Goal: Check status: Check status

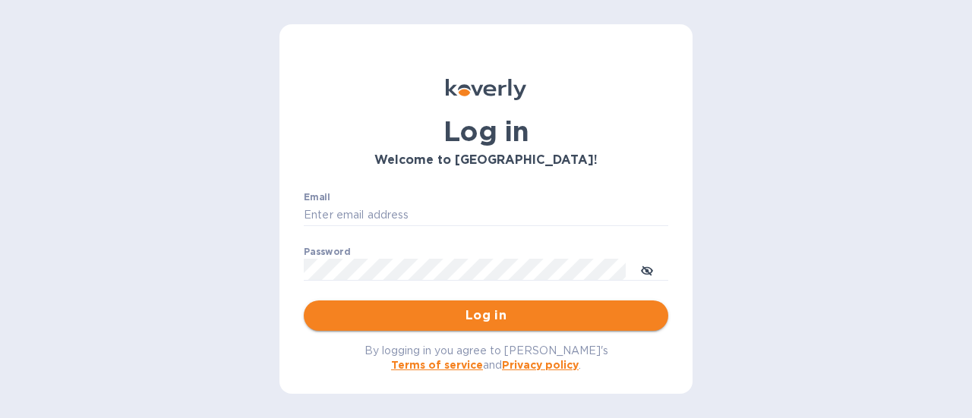
type input "jenny@balancedbusinessgroup.com"
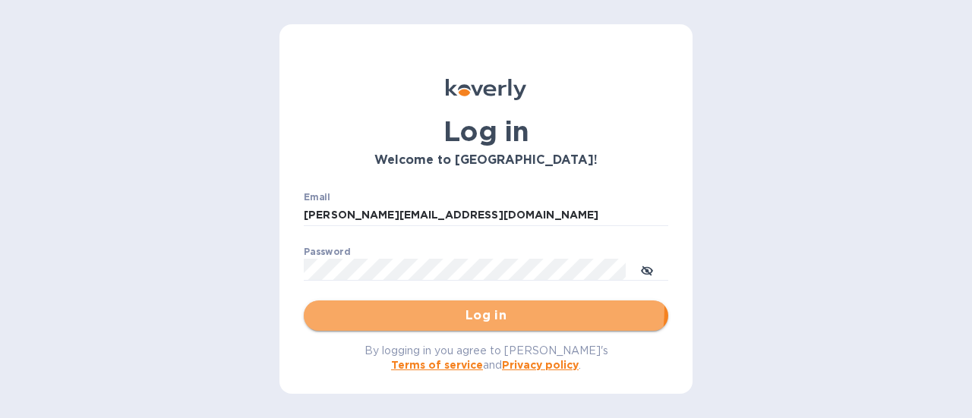
click at [401, 305] on button "Log in" at bounding box center [486, 316] width 364 height 30
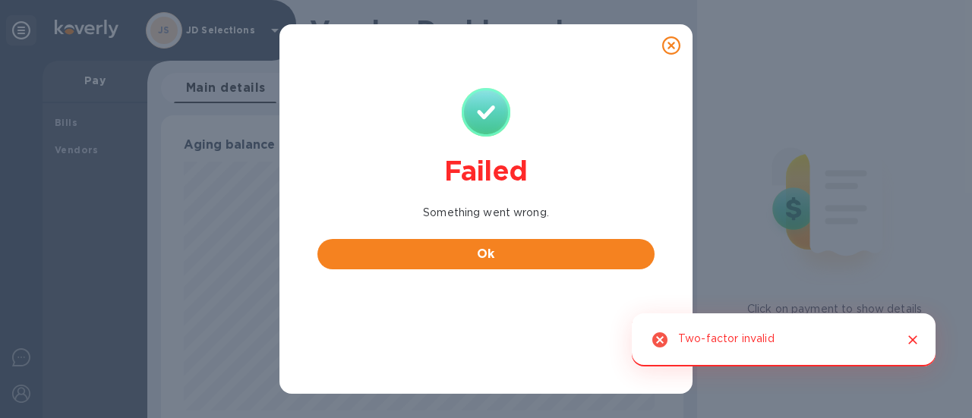
scroll to position [328, 516]
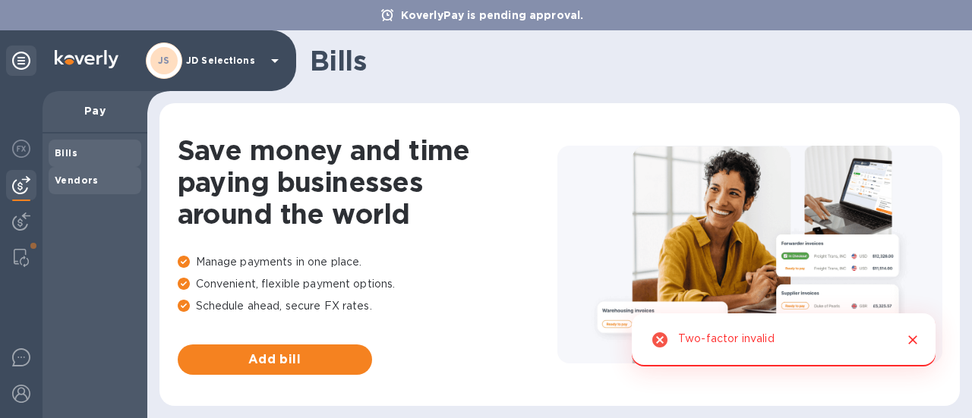
click at [70, 175] on b "Vendors" at bounding box center [77, 180] width 44 height 11
click at [69, 160] on span "Bills" at bounding box center [66, 153] width 23 height 15
click at [23, 259] on img at bounding box center [21, 258] width 15 height 18
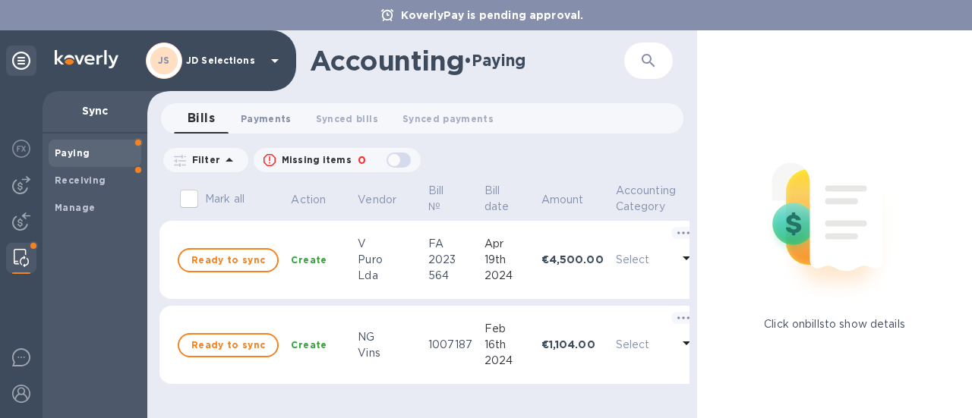
click at [273, 118] on span "Payments 0" at bounding box center [266, 119] width 51 height 16
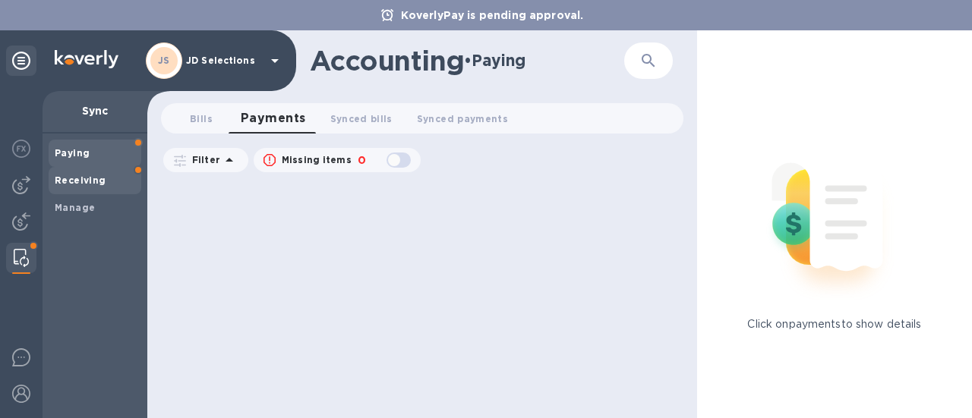
click at [59, 184] on b "Receiving" at bounding box center [81, 180] width 52 height 11
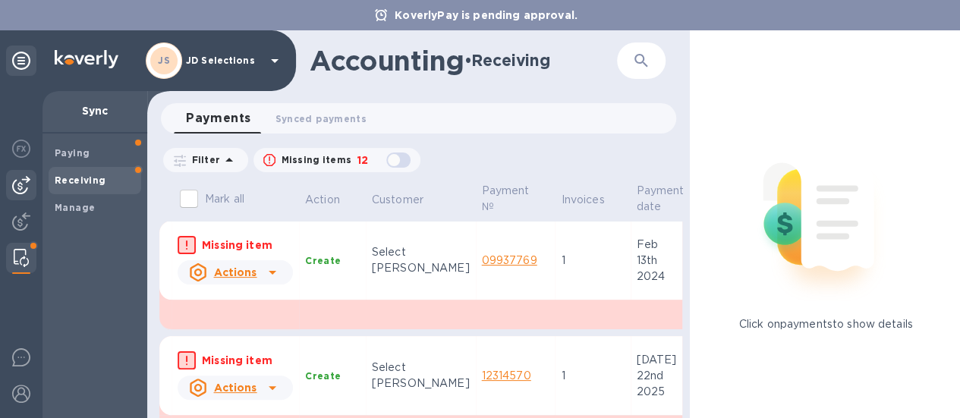
click at [27, 184] on img at bounding box center [21, 185] width 18 height 18
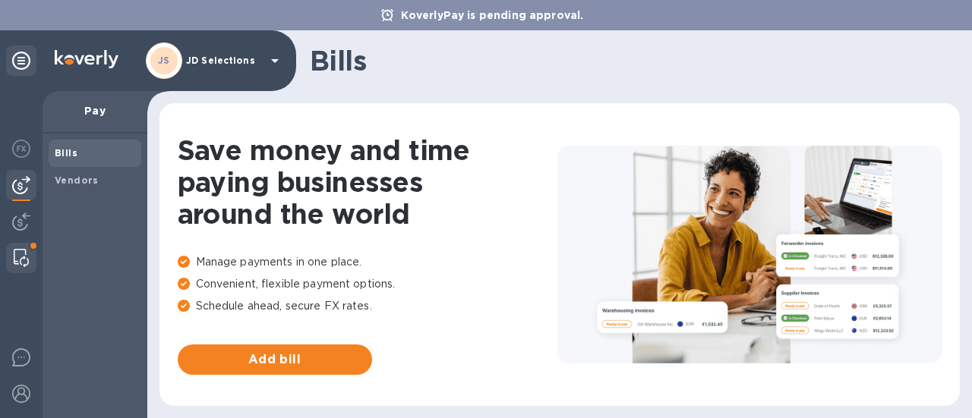
click at [15, 244] on div at bounding box center [21, 258] width 27 height 30
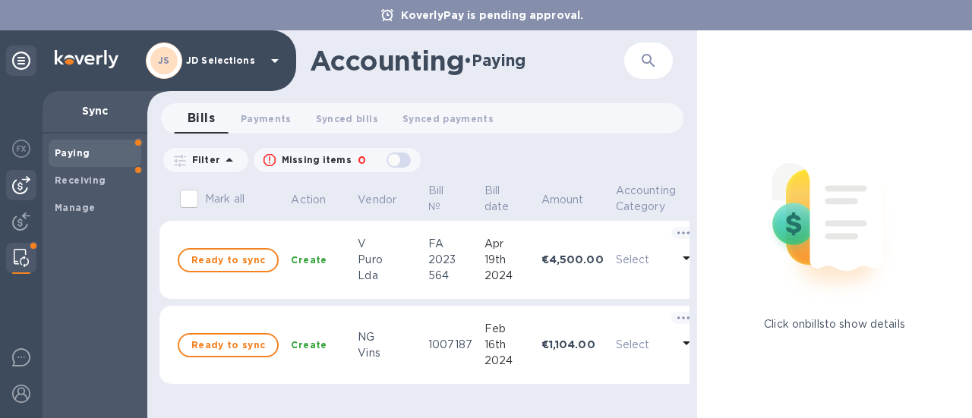
click at [26, 188] on img at bounding box center [21, 185] width 18 height 18
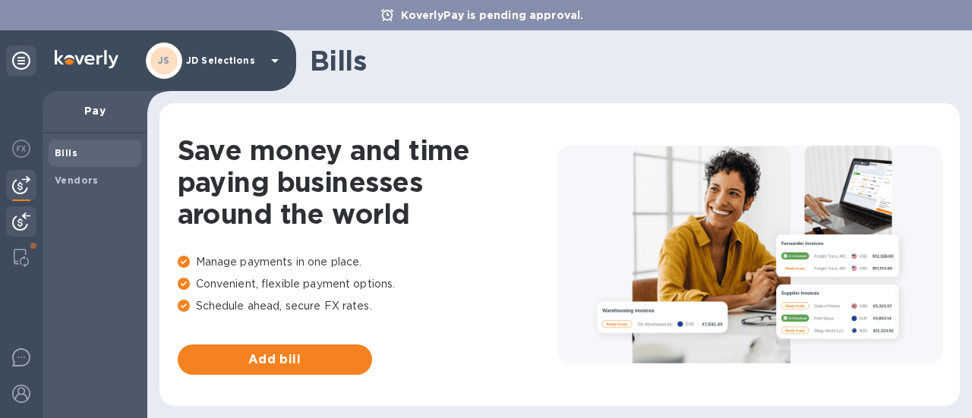
click at [23, 216] on img at bounding box center [21, 222] width 18 height 18
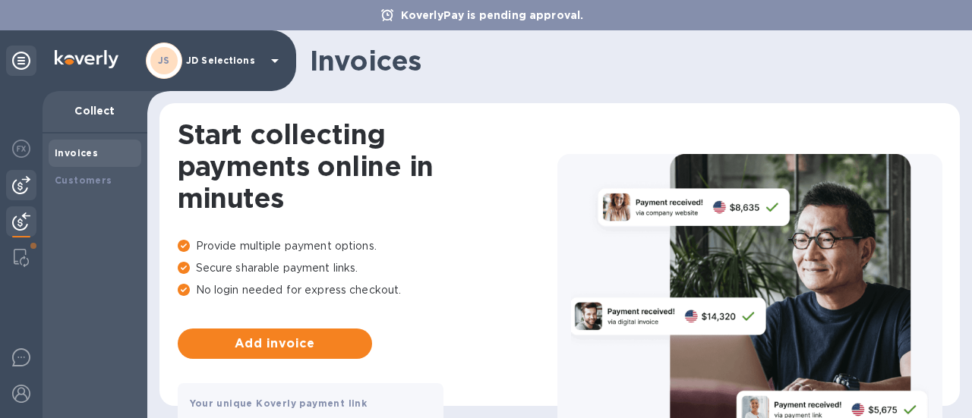
click at [29, 183] on img at bounding box center [21, 185] width 18 height 18
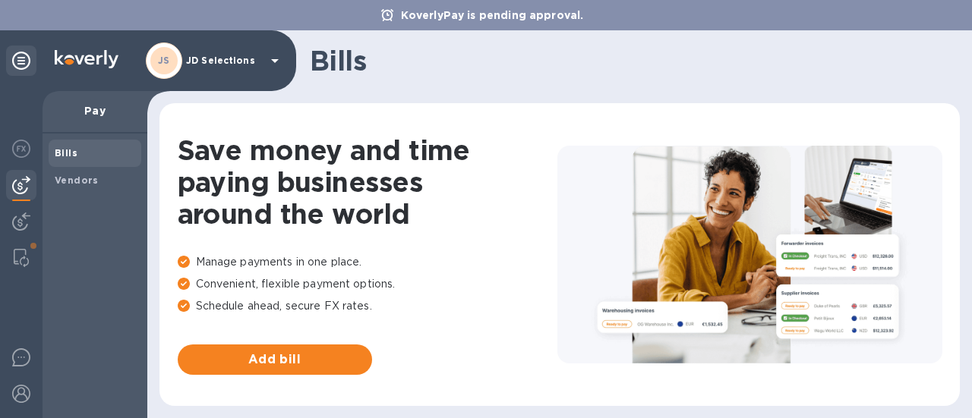
click at [70, 162] on div "Bills" at bounding box center [95, 153] width 93 height 27
click at [17, 224] on img at bounding box center [21, 222] width 18 height 18
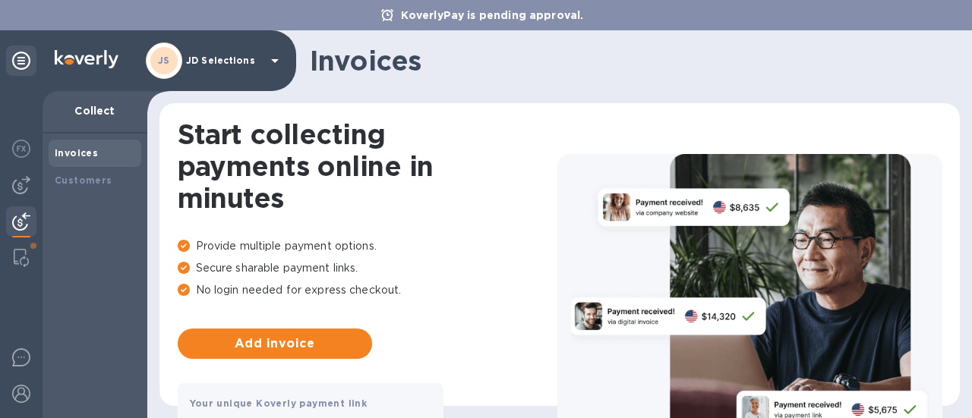
click at [79, 160] on div "Invoices" at bounding box center [95, 153] width 80 height 15
click at [26, 188] on img at bounding box center [21, 185] width 18 height 18
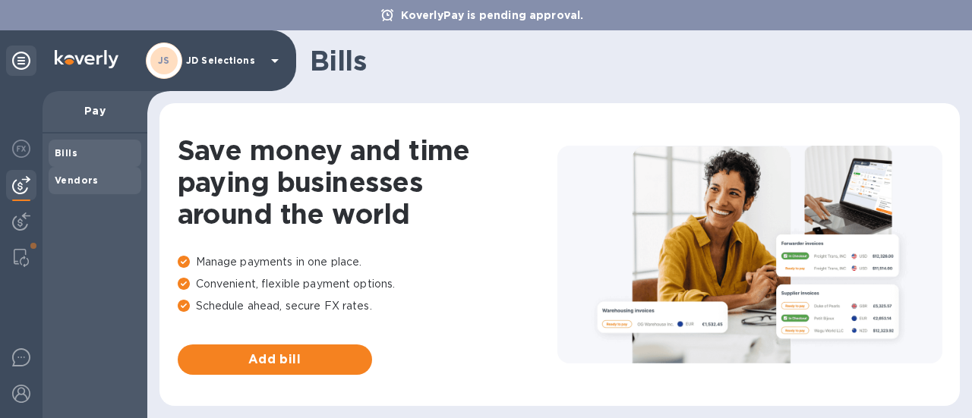
click at [73, 183] on b "Vendors" at bounding box center [77, 180] width 44 height 11
click at [87, 154] on span "Bills" at bounding box center [95, 153] width 80 height 15
click at [21, 143] on img at bounding box center [21, 149] width 18 height 18
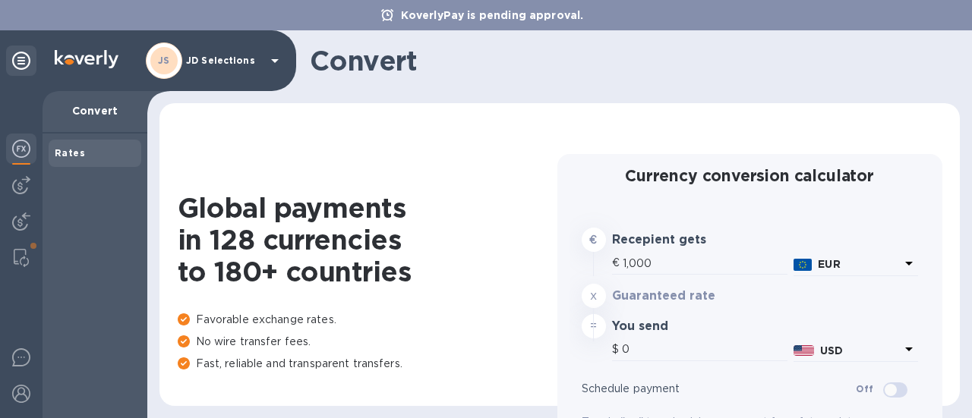
type input "1,167.7"
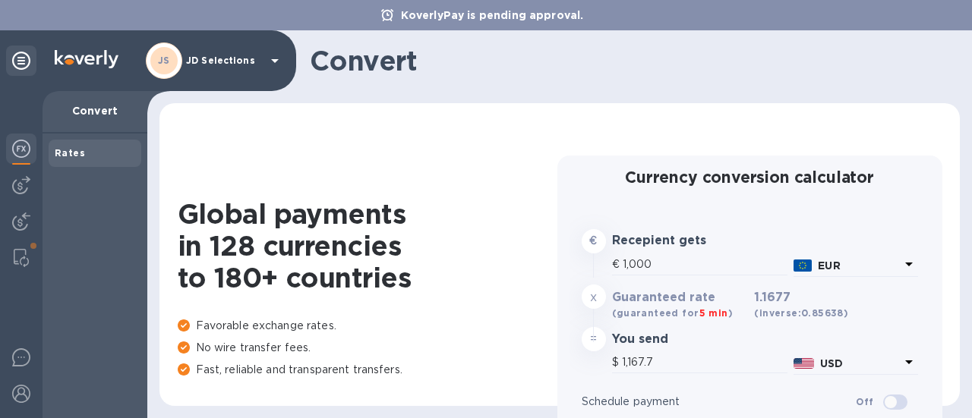
click at [14, 201] on div at bounding box center [21, 254] width 43 height 327
click at [91, 153] on div "Rates" at bounding box center [95, 153] width 80 height 15
click at [103, 115] on p "Convert" at bounding box center [95, 110] width 80 height 15
click at [28, 179] on img at bounding box center [21, 185] width 18 height 18
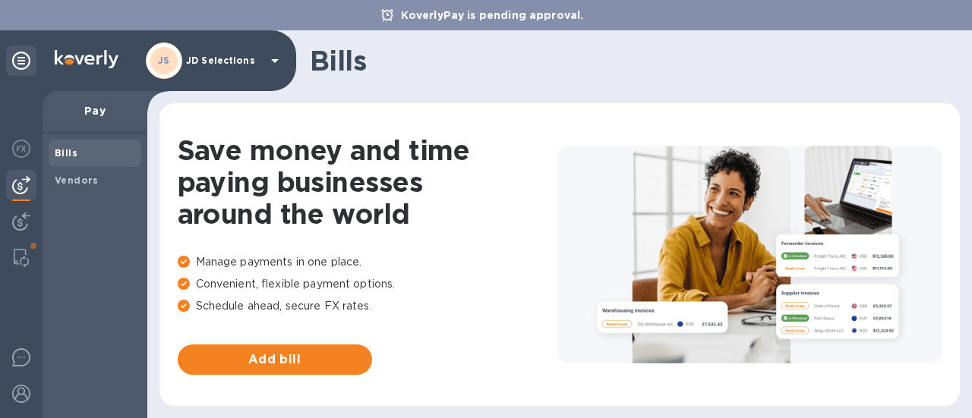
click at [104, 115] on p "Pay" at bounding box center [95, 110] width 80 height 15
click at [79, 180] on b "Vendors" at bounding box center [77, 180] width 44 height 11
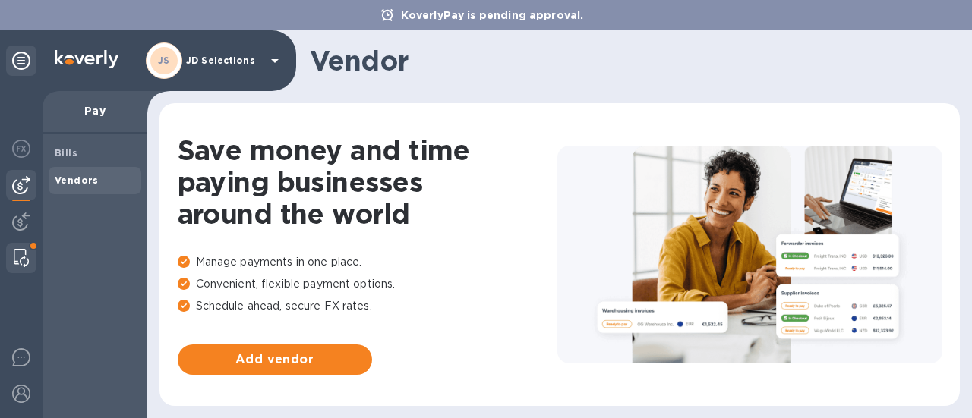
click at [32, 251] on div at bounding box center [21, 258] width 27 height 30
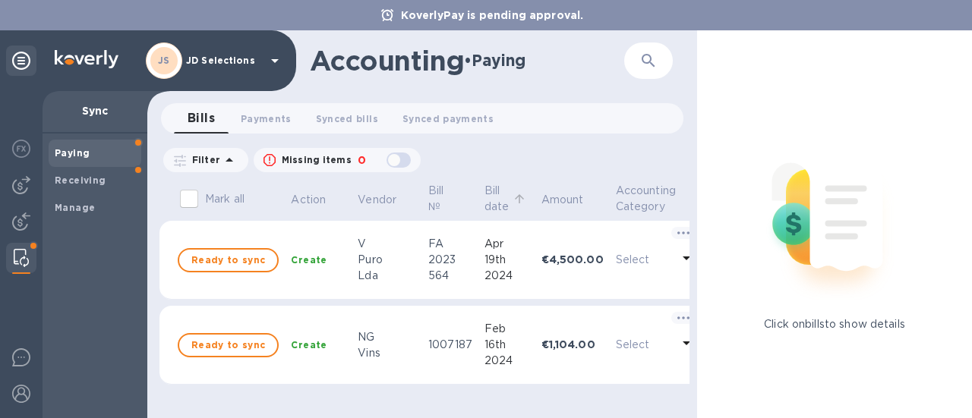
click at [495, 192] on p "Bill date" at bounding box center [496, 199] width 25 height 32
click at [257, 116] on span "Payments 0" at bounding box center [266, 119] width 51 height 16
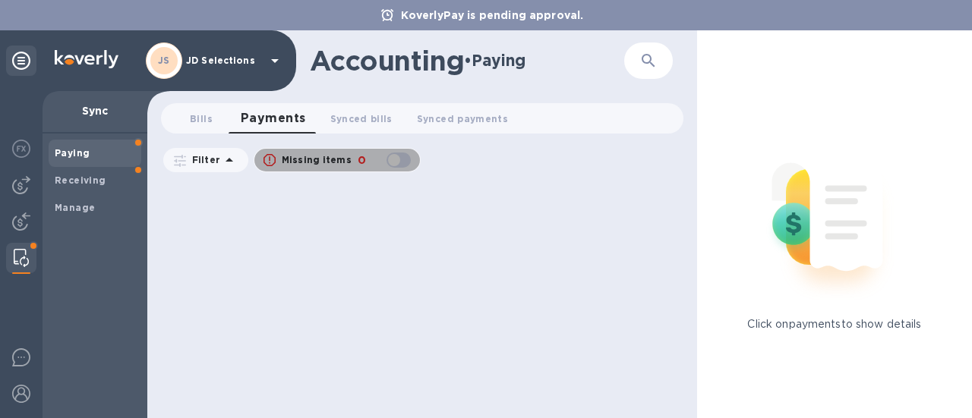
click at [405, 158] on div "button" at bounding box center [398, 160] width 30 height 21
checkbox input "false"
click at [216, 157] on p "Filter" at bounding box center [203, 159] width 34 height 13
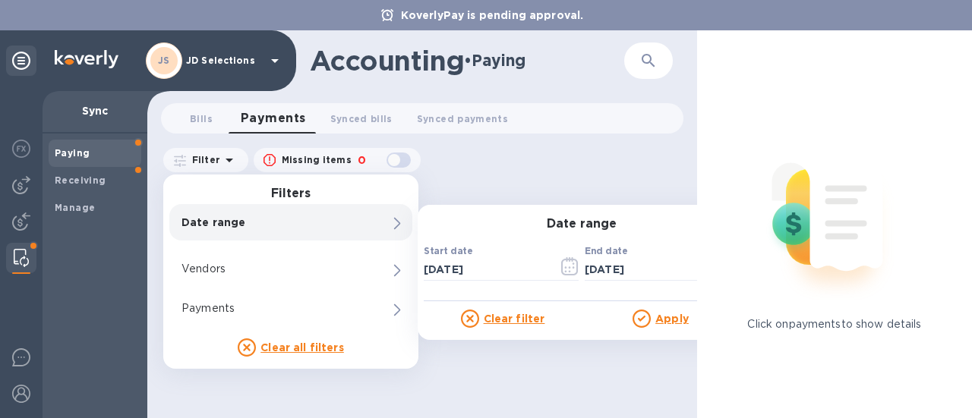
click at [524, 311] on div "Clear filter" at bounding box center [503, 319] width 158 height 18
click at [472, 314] on icon at bounding box center [470, 319] width 18 height 18
click at [500, 321] on u "Clear filter" at bounding box center [514, 319] width 61 height 12
click at [562, 263] on icon "button" at bounding box center [569, 266] width 17 height 18
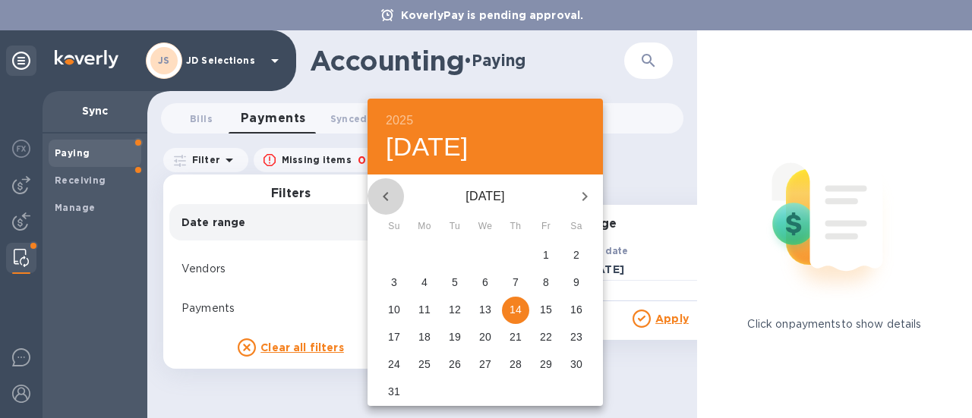
click at [389, 195] on icon "button" at bounding box center [386, 197] width 18 height 18
click at [453, 253] on p "1" at bounding box center [455, 254] width 6 height 15
type input "[DATE]"
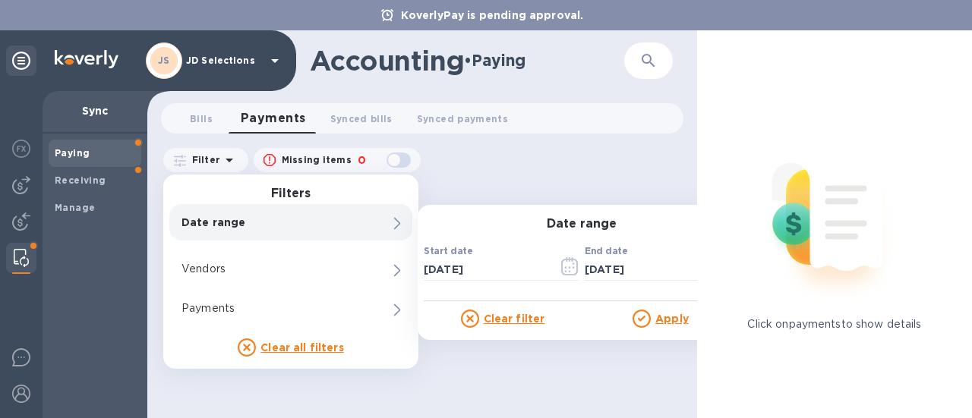
click at [671, 313] on u "Apply" at bounding box center [671, 319] width 33 height 12
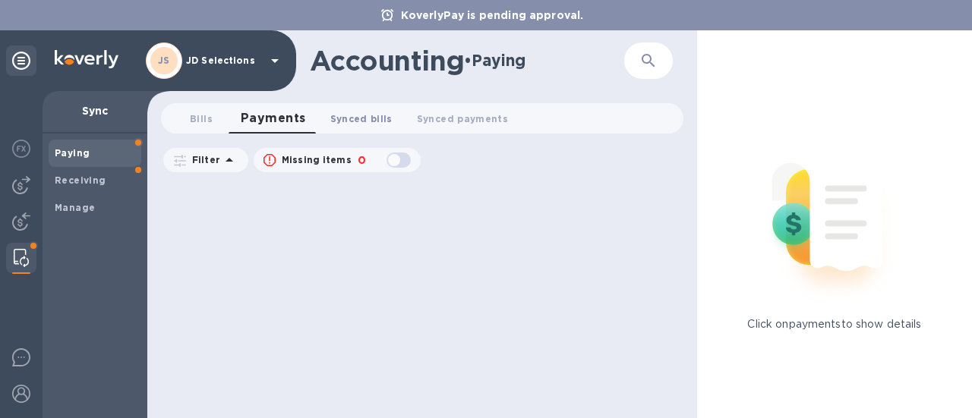
click at [373, 118] on span "Synced bills 0" at bounding box center [361, 119] width 62 height 16
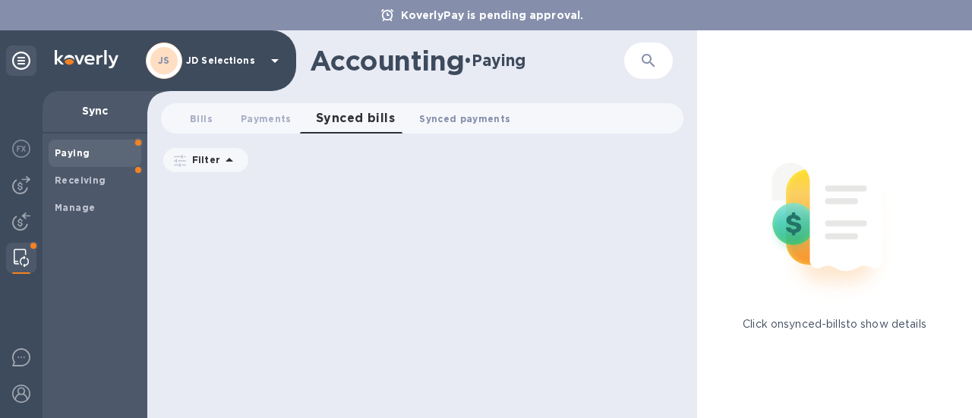
click at [459, 120] on span "Synced payments 0" at bounding box center [464, 119] width 91 height 16
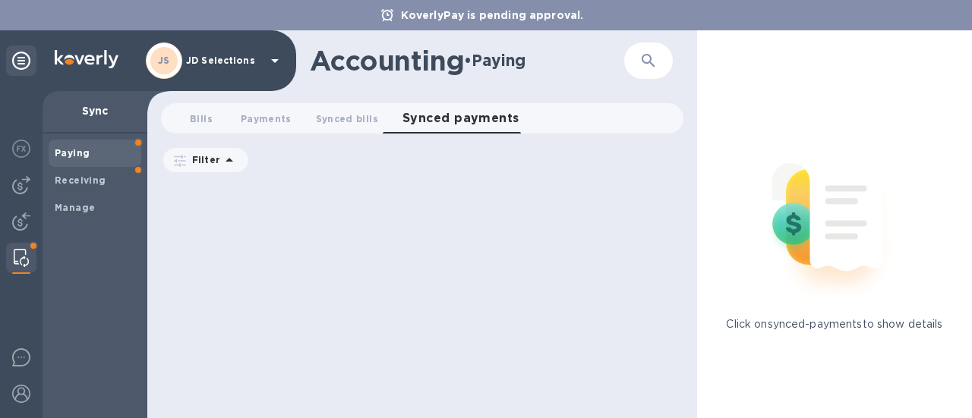
click at [233, 153] on icon at bounding box center [229, 160] width 18 height 18
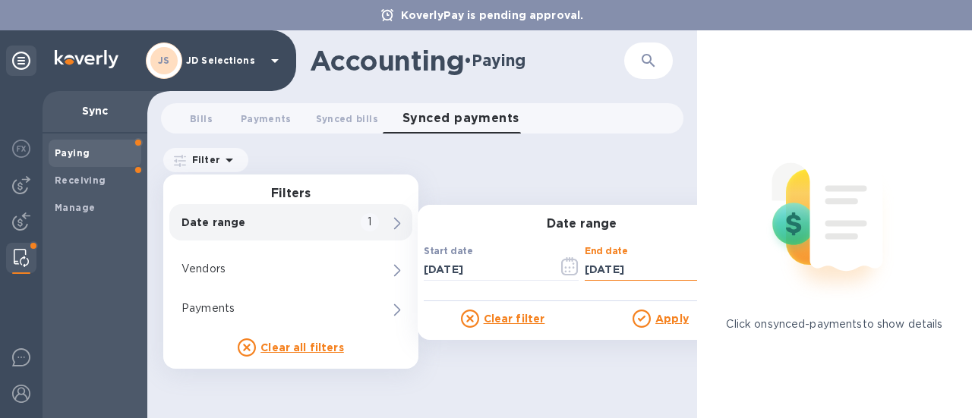
click at [614, 276] on input "[DATE]" at bounding box center [646, 269] width 122 height 23
click at [660, 316] on u "Apply" at bounding box center [671, 319] width 33 height 12
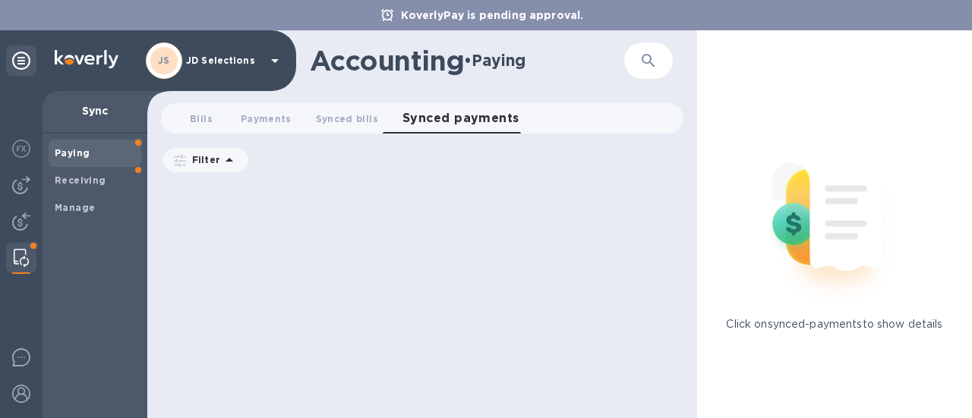
click at [109, 159] on span "Paying" at bounding box center [95, 153] width 80 height 15
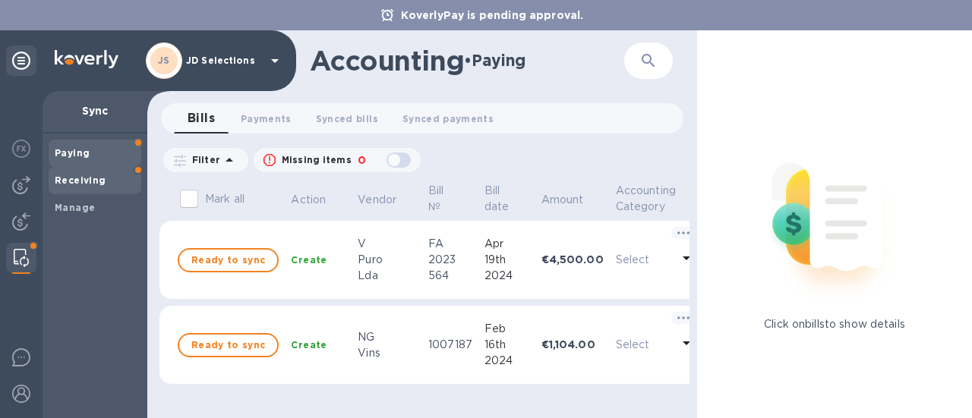
click at [109, 175] on span "Receiving" at bounding box center [95, 180] width 80 height 15
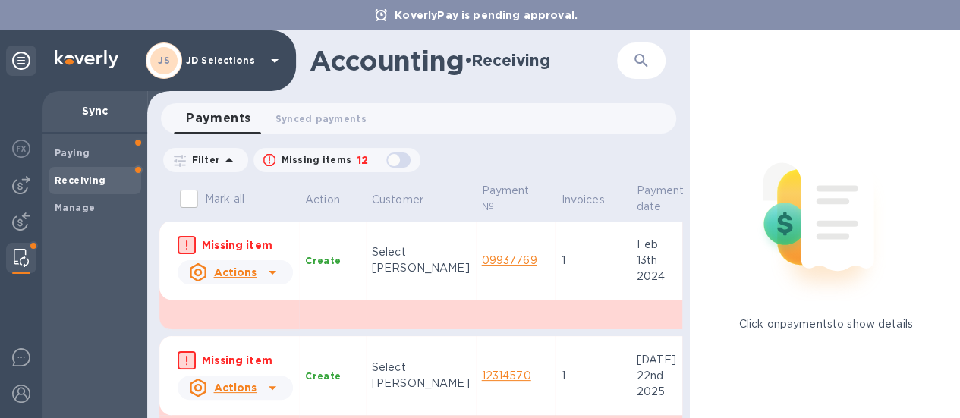
click at [637, 197] on p "Payment date" at bounding box center [661, 199] width 48 height 32
click at [329, 118] on span "Synced payments 0" at bounding box center [321, 119] width 91 height 16
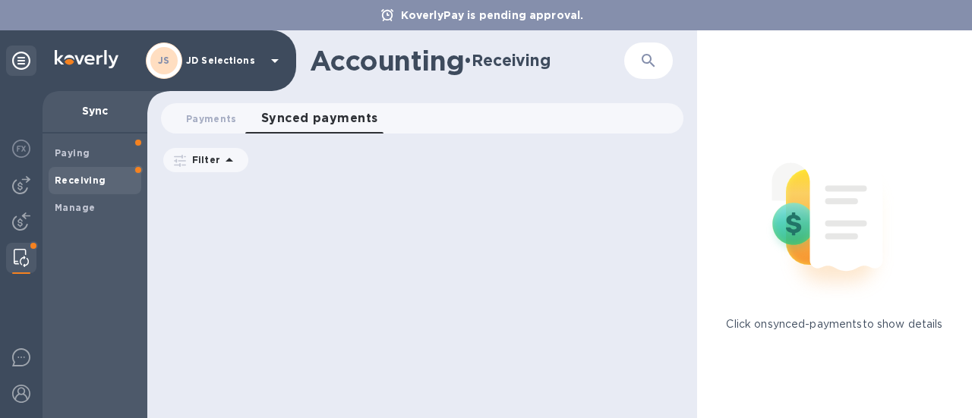
click at [191, 156] on p "Filter" at bounding box center [203, 159] width 34 height 13
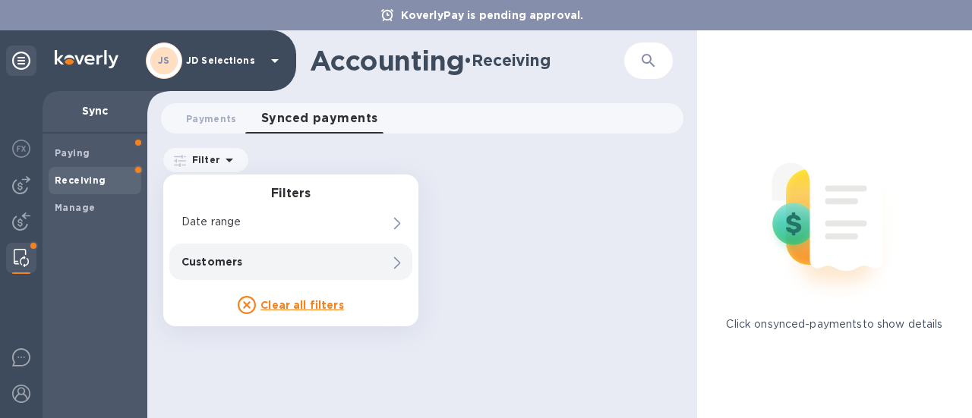
click at [251, 300] on icon at bounding box center [247, 305] width 18 height 18
click at [247, 307] on icon at bounding box center [247, 305] width 18 height 18
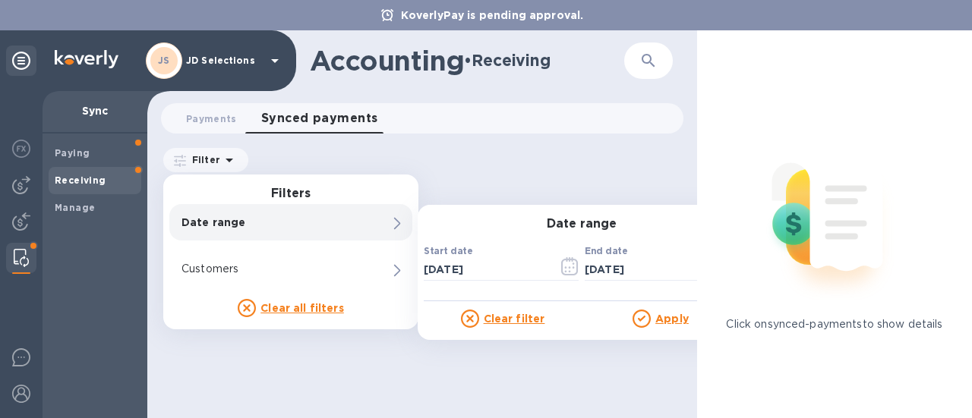
click at [469, 323] on icon at bounding box center [470, 319] width 18 height 18
click at [575, 264] on icon "button" at bounding box center [569, 266] width 17 height 18
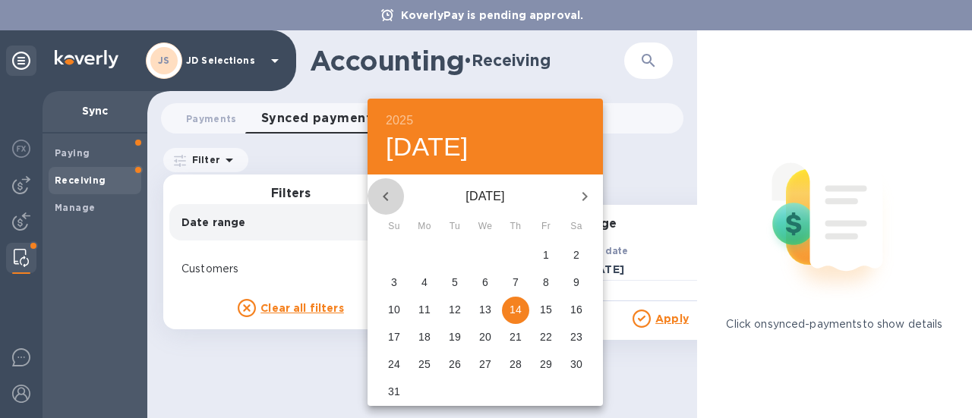
click at [389, 192] on icon "button" at bounding box center [386, 197] width 18 height 18
click at [456, 251] on p "1" at bounding box center [455, 254] width 6 height 15
type input "[DATE]"
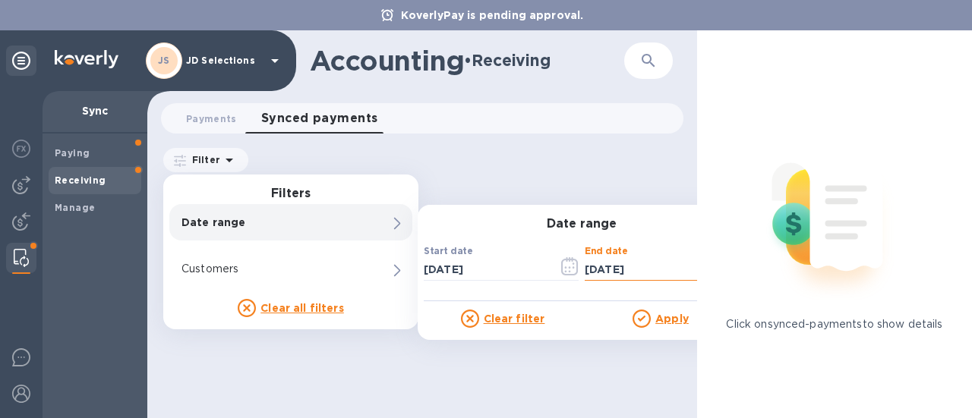
click at [603, 273] on input "[DATE]" at bounding box center [646, 269] width 122 height 23
click at [660, 276] on input "[DATE]" at bounding box center [646, 269] width 122 height 23
click at [670, 319] on u "Apply" at bounding box center [671, 319] width 33 height 12
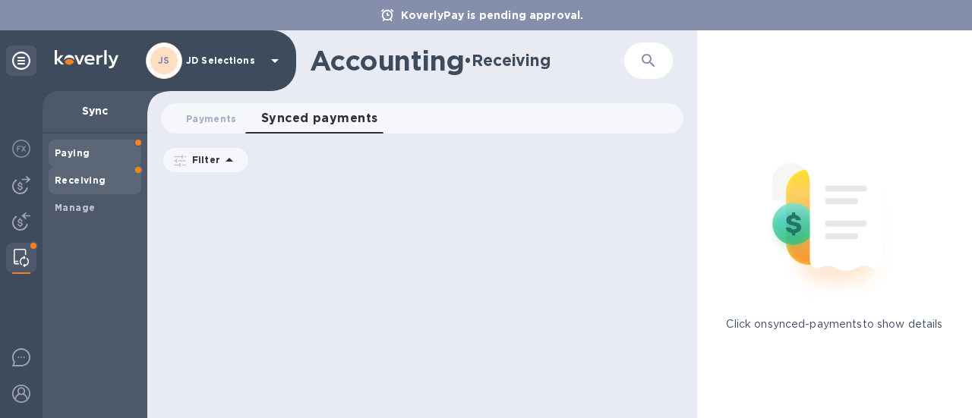
click at [87, 156] on b "Paying" at bounding box center [72, 152] width 35 height 11
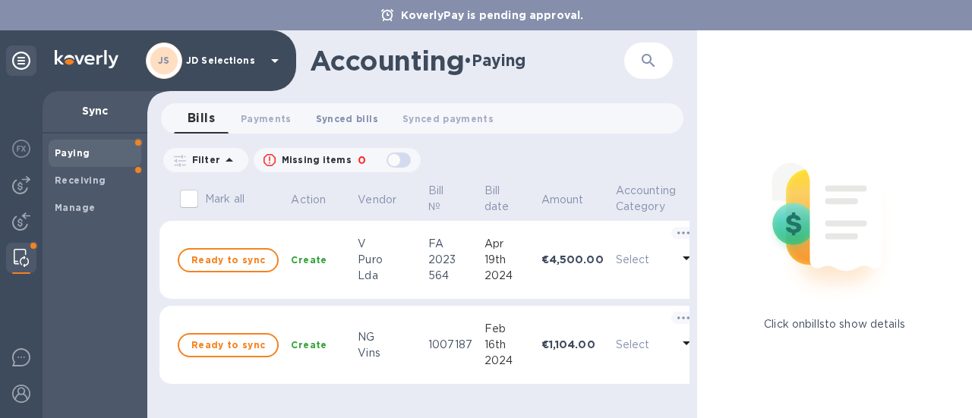
click at [337, 125] on span "Synced bills 0" at bounding box center [347, 119] width 62 height 16
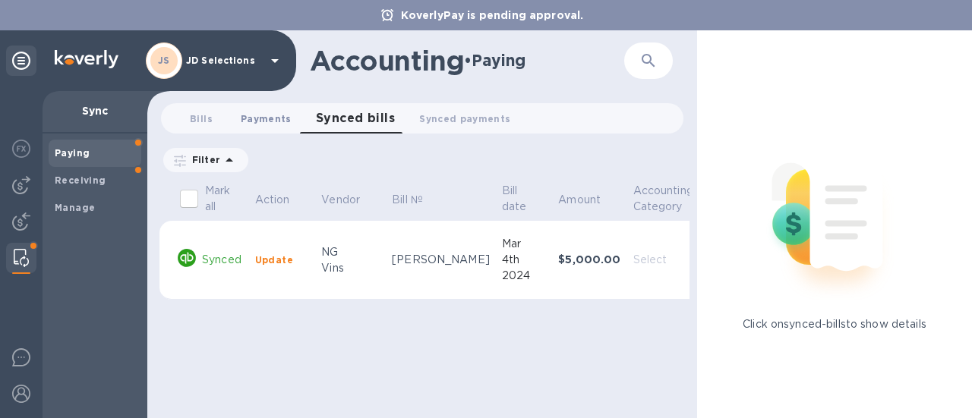
click at [274, 115] on span "Payments 0" at bounding box center [266, 119] width 51 height 16
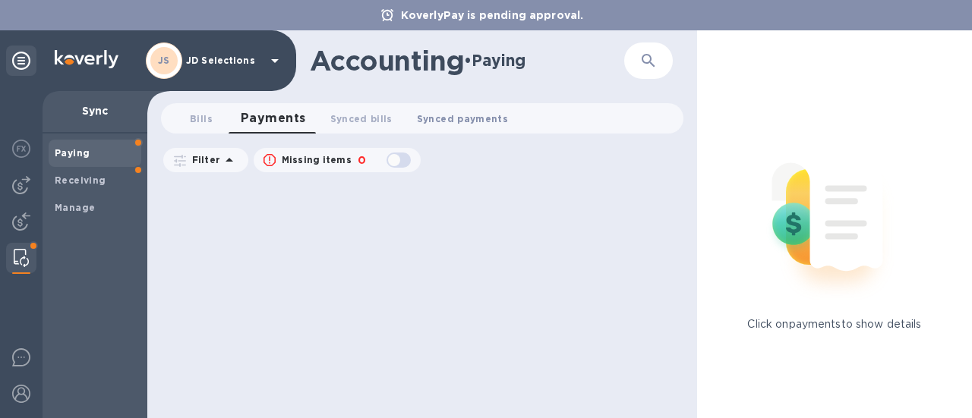
click at [474, 116] on span "Synced payments 0" at bounding box center [462, 119] width 91 height 16
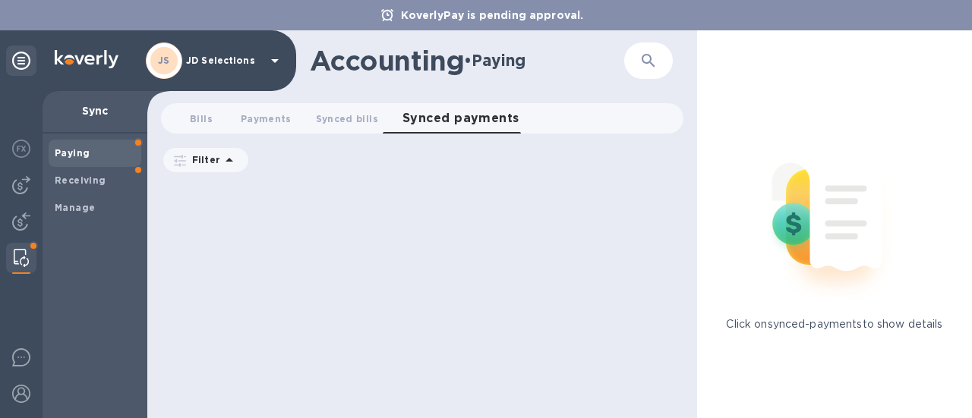
click at [27, 244] on div at bounding box center [21, 258] width 27 height 30
click at [87, 210] on b "Manage" at bounding box center [75, 207] width 40 height 11
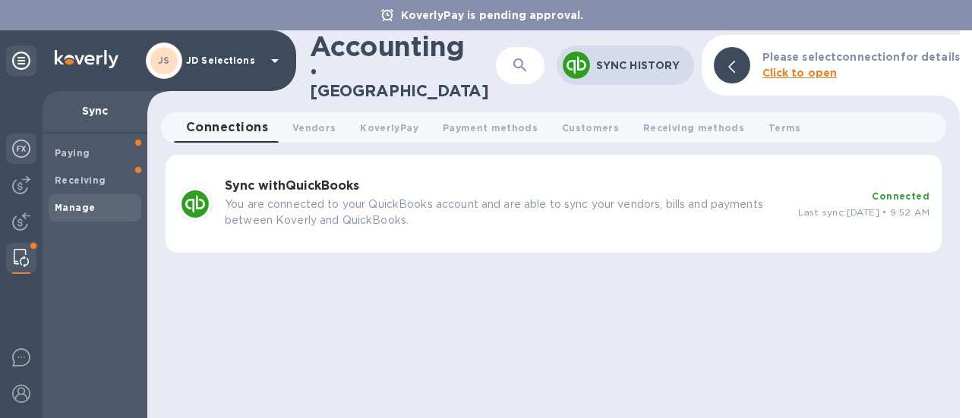
click at [20, 151] on img at bounding box center [21, 149] width 18 height 18
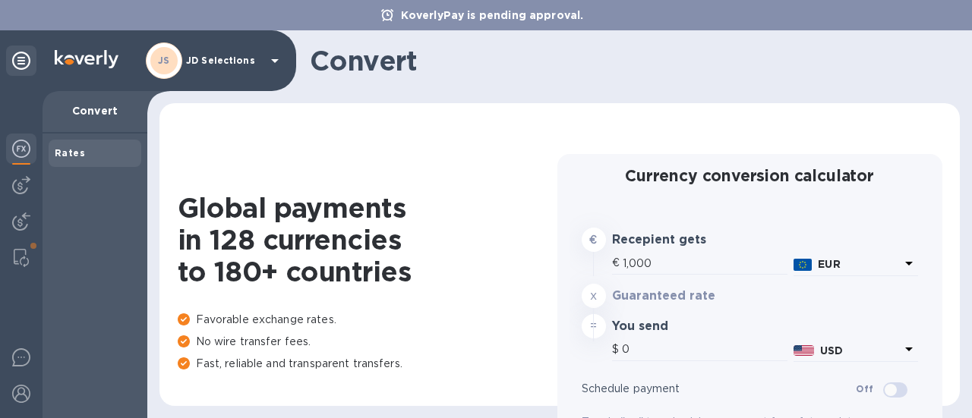
type input "1,167.6"
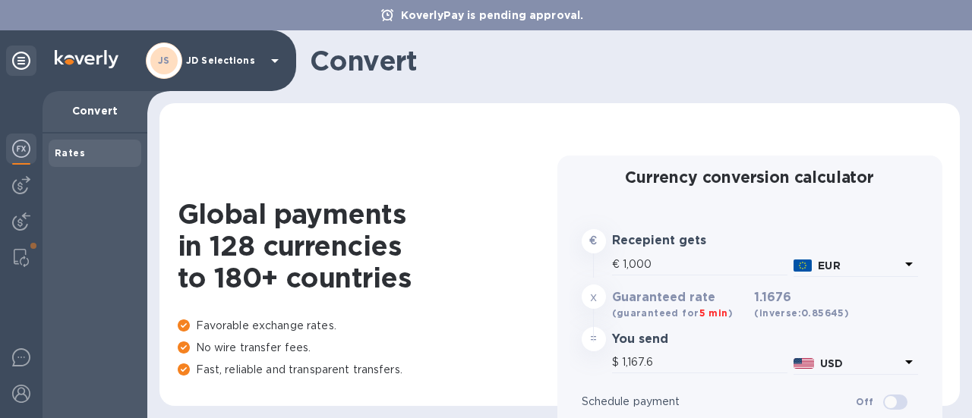
scroll to position [70, 0]
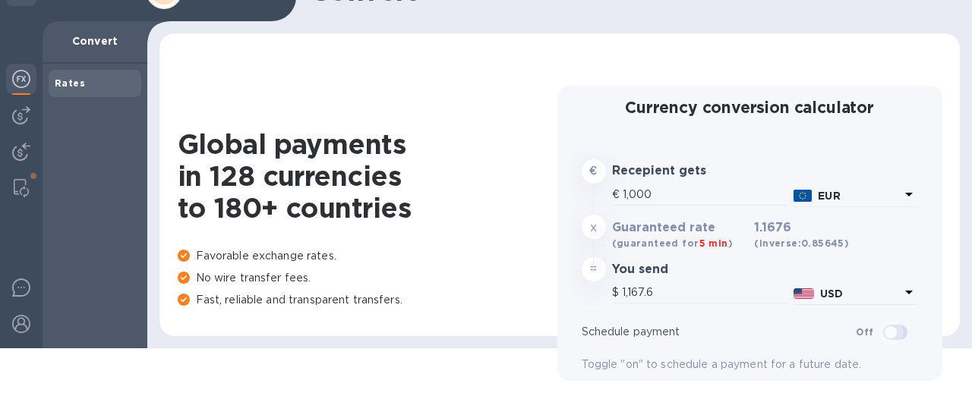
click at [883, 335] on input "checkbox" at bounding box center [890, 333] width 77 height 26
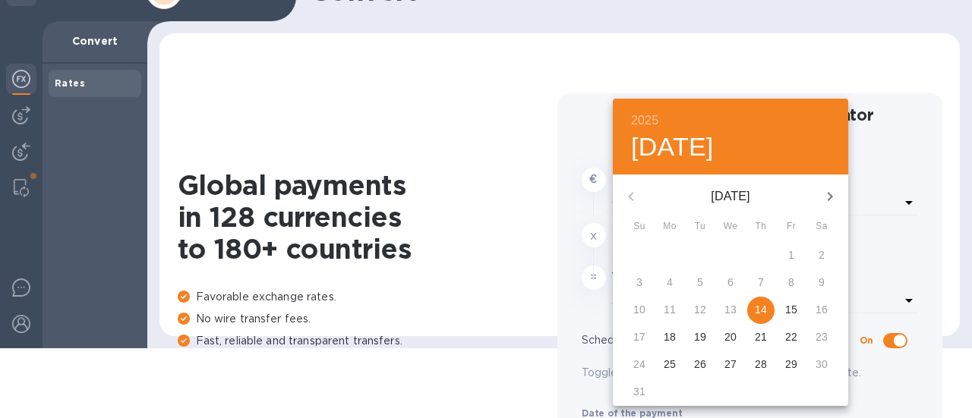
click at [872, 344] on div at bounding box center [486, 209] width 972 height 418
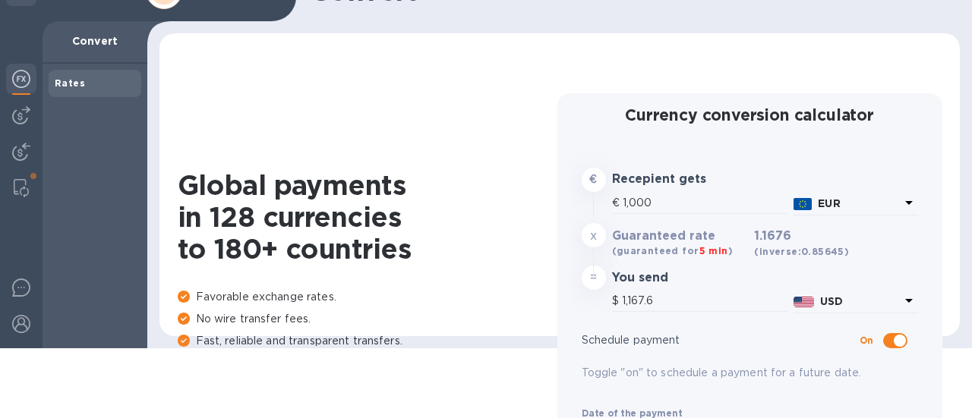
scroll to position [1, 0]
click at [876, 342] on input "checkbox" at bounding box center [899, 340] width 77 height 26
checkbox input "false"
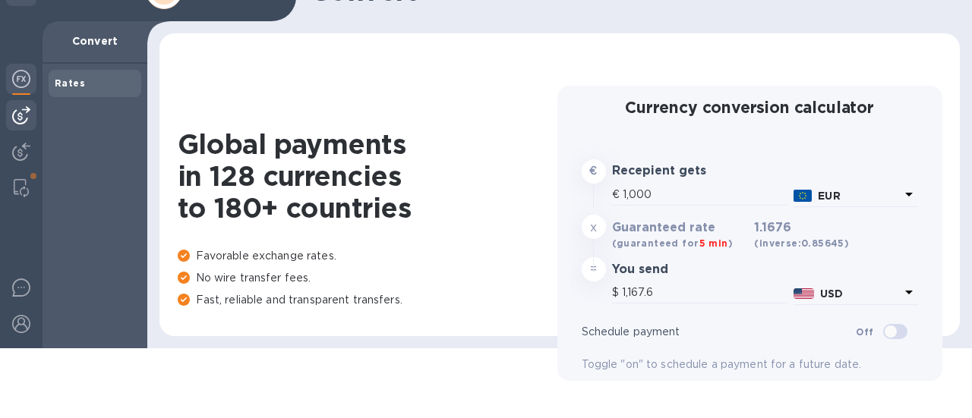
click at [26, 125] on div at bounding box center [21, 115] width 30 height 30
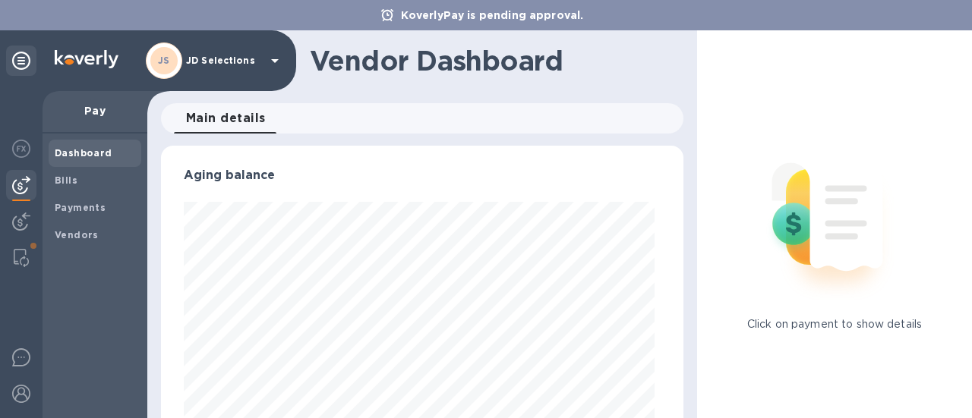
scroll to position [328, 516]
click at [79, 173] on span "Bills" at bounding box center [95, 180] width 80 height 15
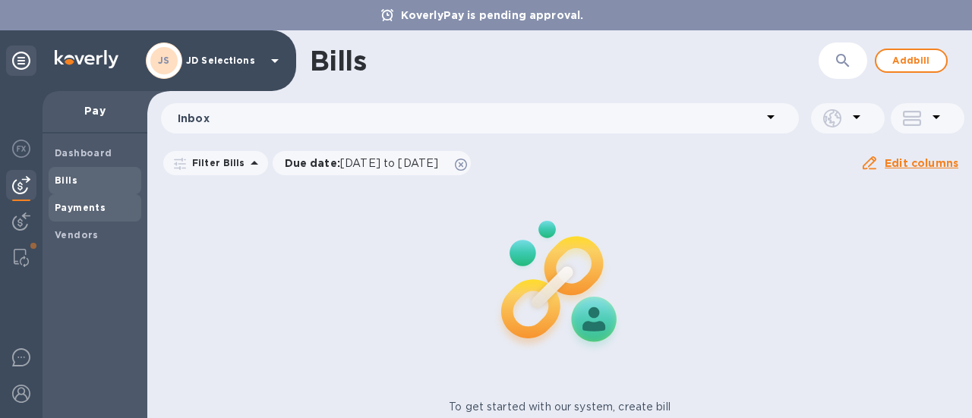
click at [94, 203] on b "Payments" at bounding box center [80, 207] width 51 height 11
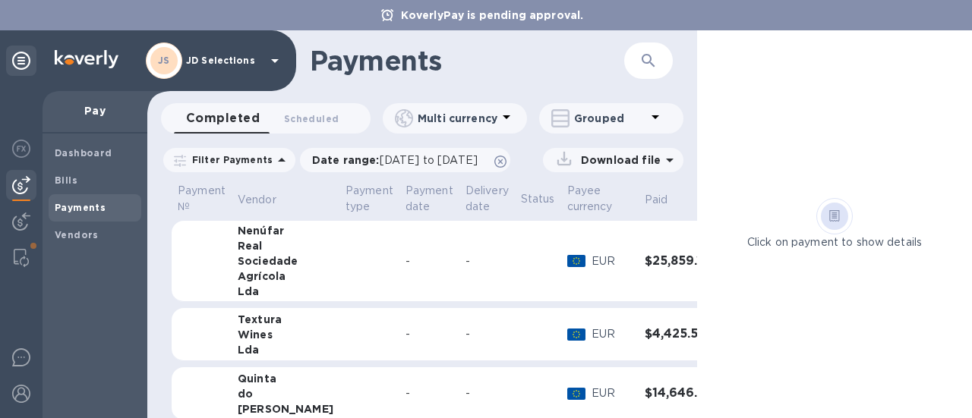
click at [519, 266] on td at bounding box center [538, 261] width 46 height 81
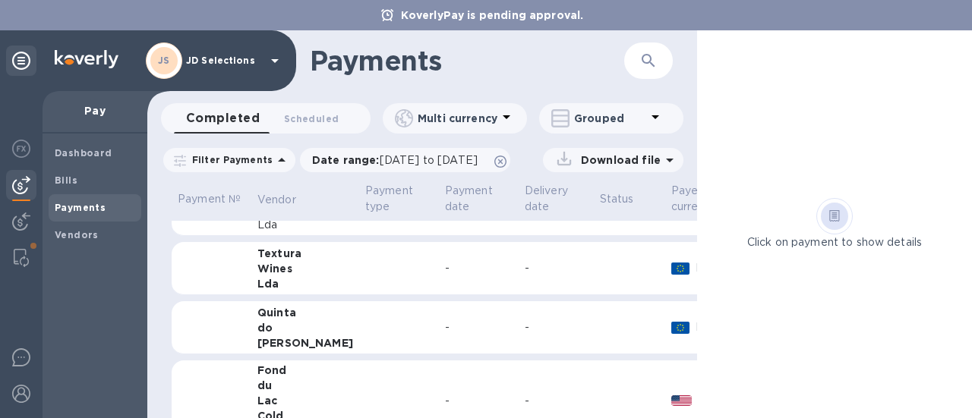
scroll to position [461, 0]
click at [450, 270] on div "-" at bounding box center [479, 267] width 68 height 16
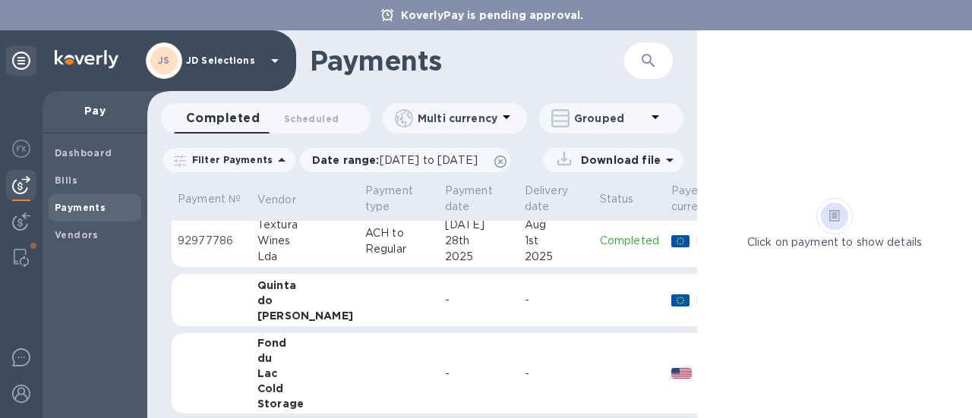
scroll to position [607, 0]
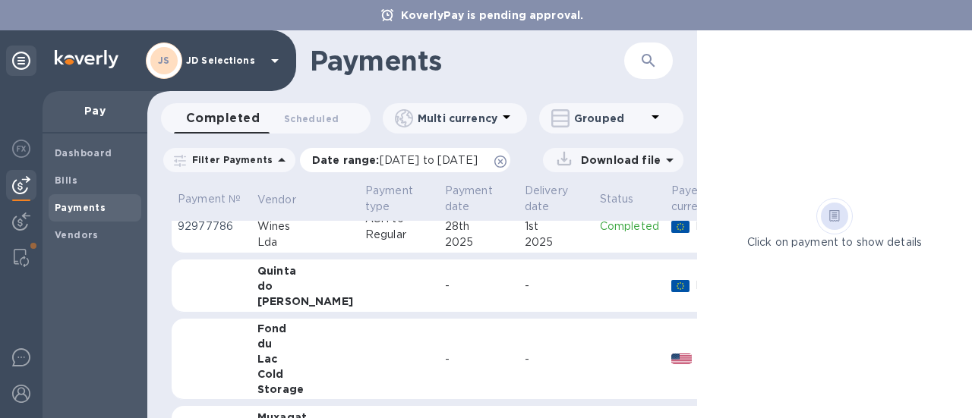
click at [478, 160] on span "[DATE] to [DATE]" at bounding box center [429, 160] width 98 height 12
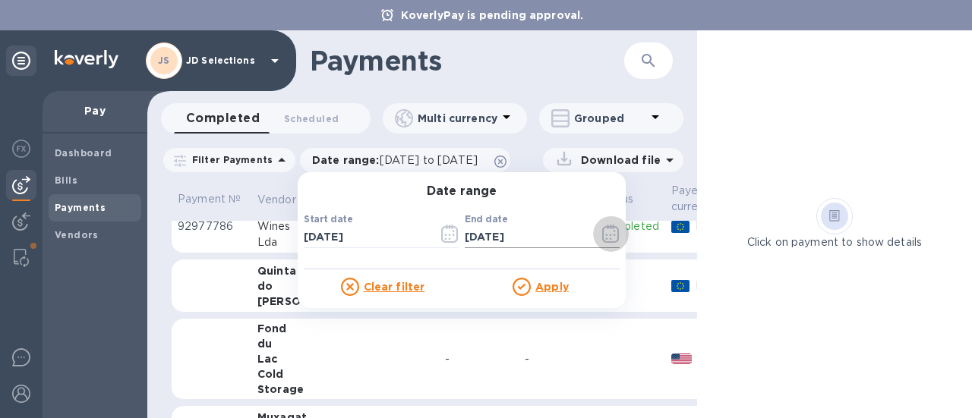
click at [602, 238] on icon "button" at bounding box center [610, 234] width 17 height 18
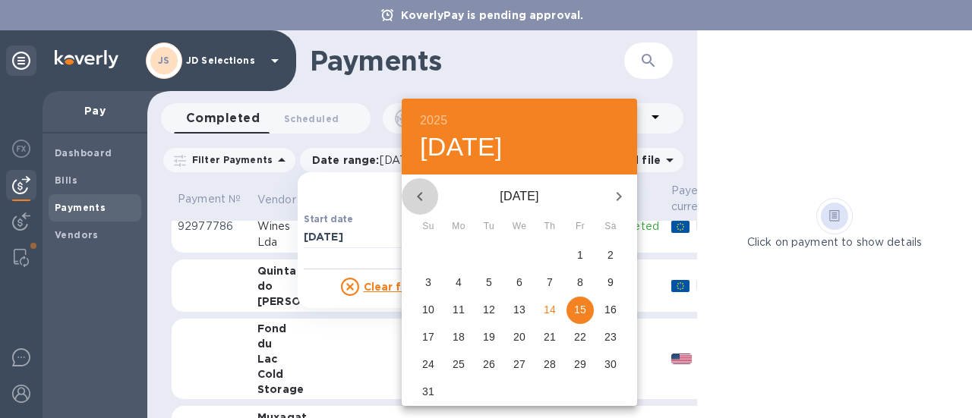
click at [427, 192] on icon "button" at bounding box center [420, 197] width 18 height 18
click at [547, 358] on p "31" at bounding box center [550, 364] width 12 height 15
type input "[DATE]"
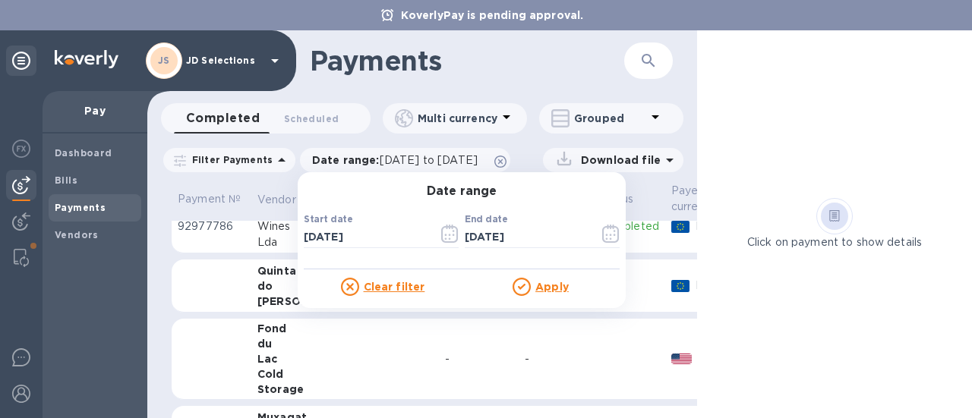
click at [548, 286] on u "Apply" at bounding box center [551, 287] width 33 height 12
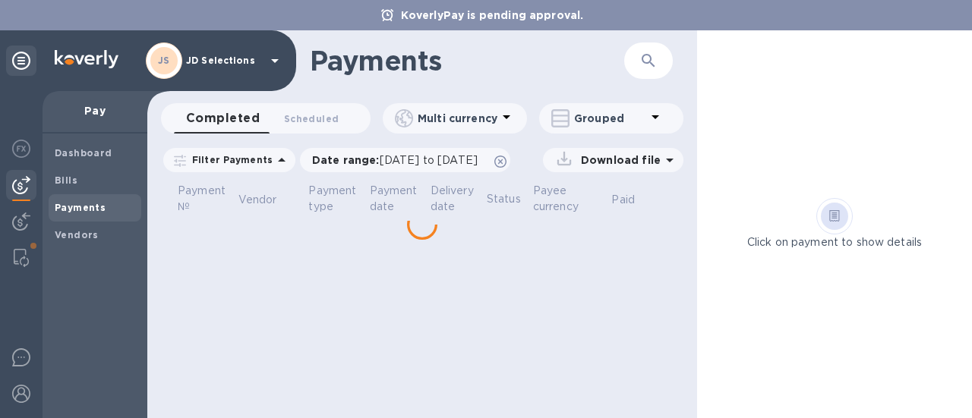
scroll to position [0, 0]
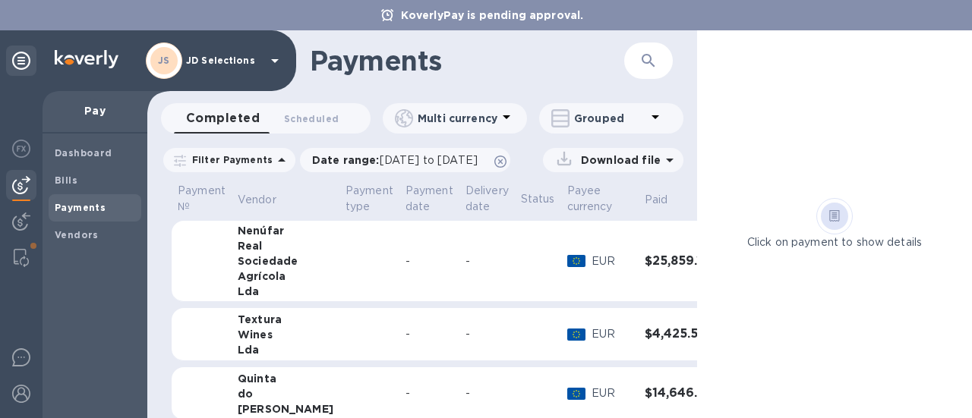
click at [591, 256] on p "EUR" at bounding box center [611, 262] width 41 height 16
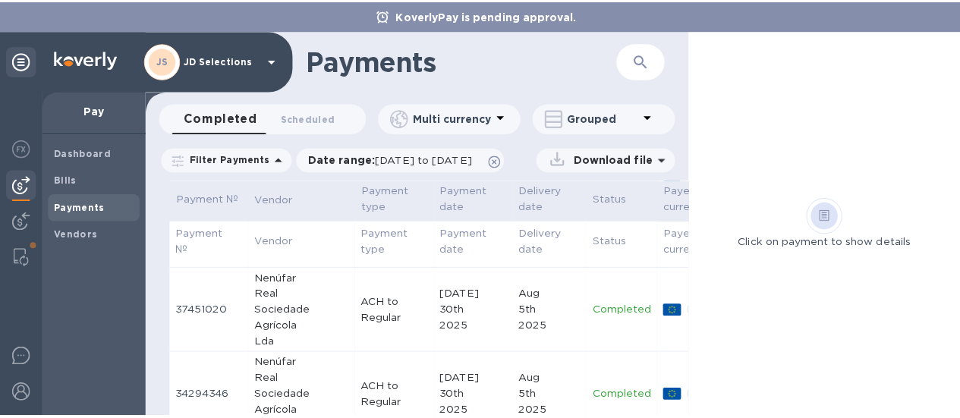
scroll to position [94, 0]
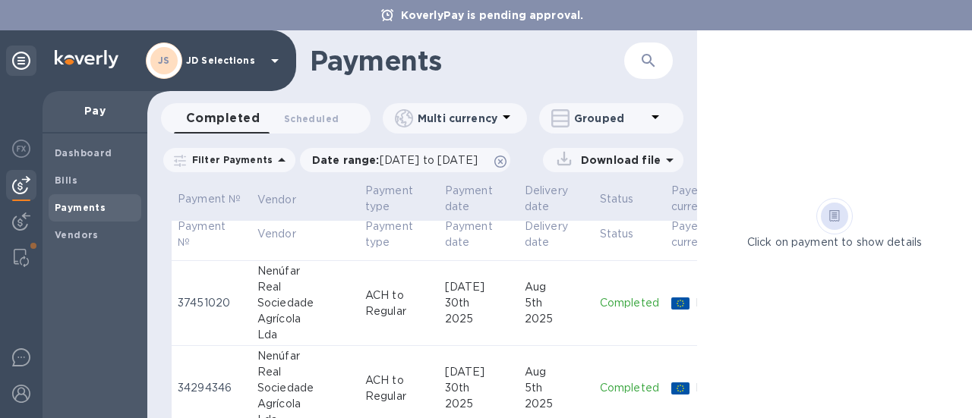
click at [600, 304] on p "Completed" at bounding box center [629, 303] width 59 height 16
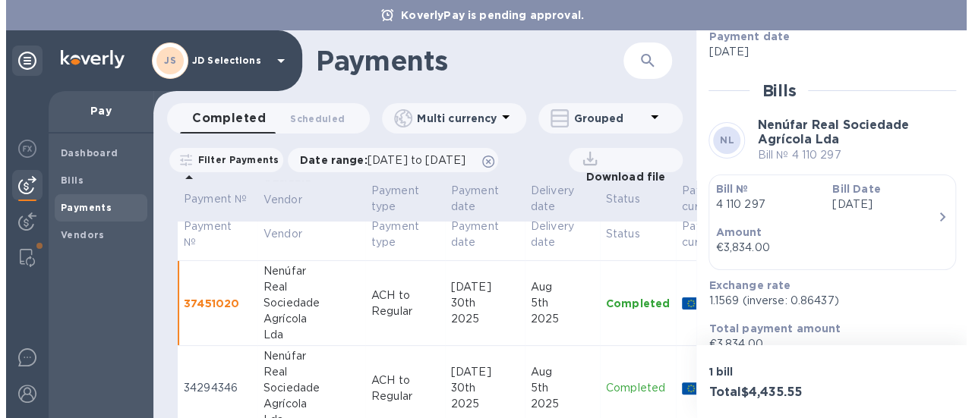
scroll to position [305, 0]
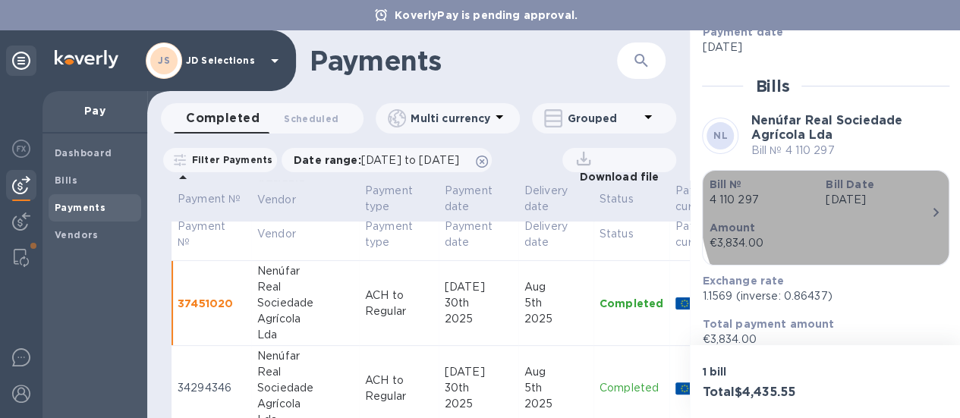
click at [906, 235] on div "€3,834.00" at bounding box center [820, 243] width 222 height 16
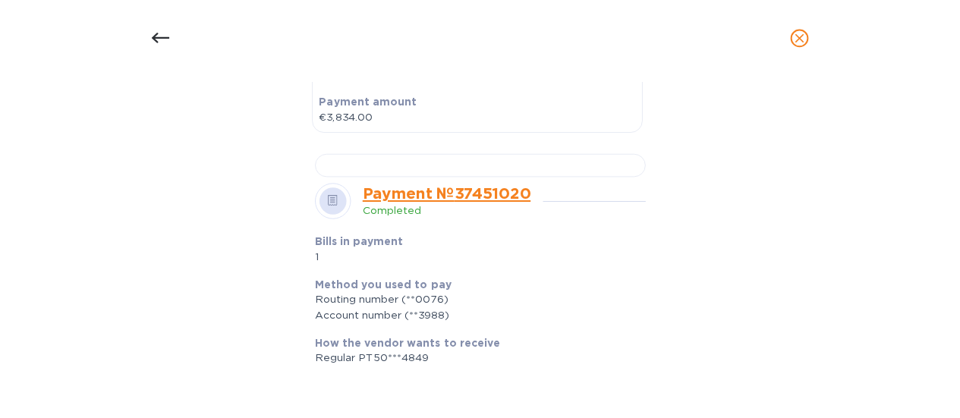
scroll to position [481, 0]
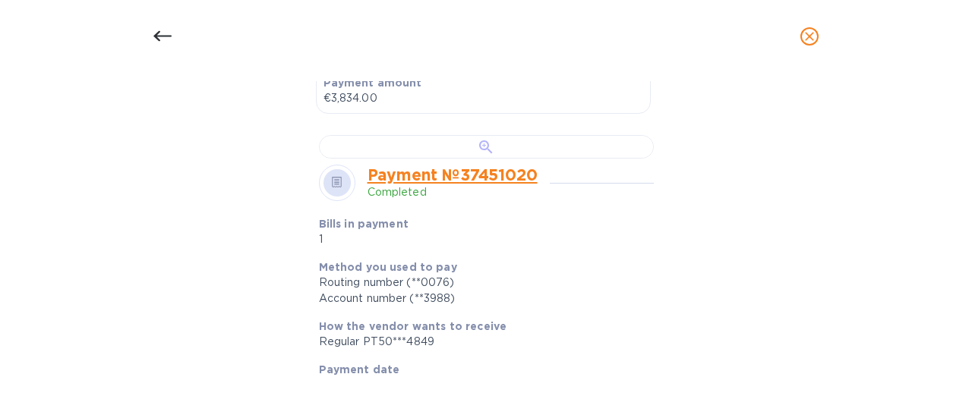
click at [550, 159] on div at bounding box center [486, 147] width 335 height 24
click at [802, 33] on icon "close" at bounding box center [809, 36] width 15 height 15
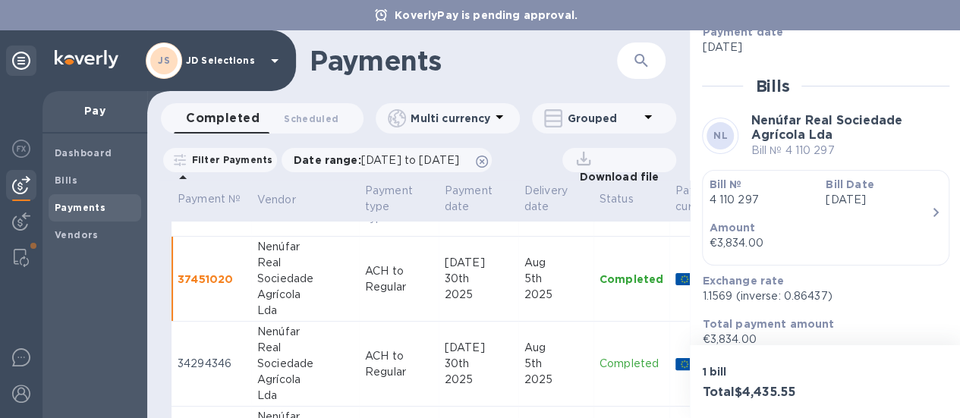
scroll to position [134, 0]
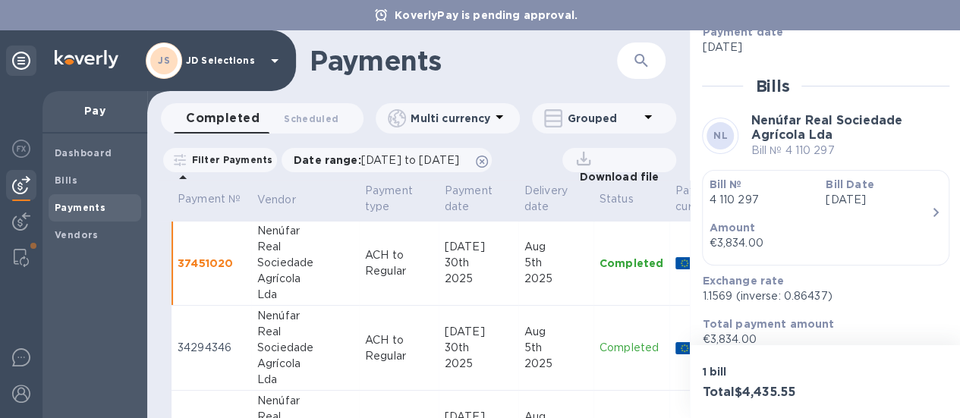
click at [525, 255] on div "5th" at bounding box center [556, 263] width 63 height 16
click at [525, 326] on div "Aug" at bounding box center [556, 332] width 63 height 16
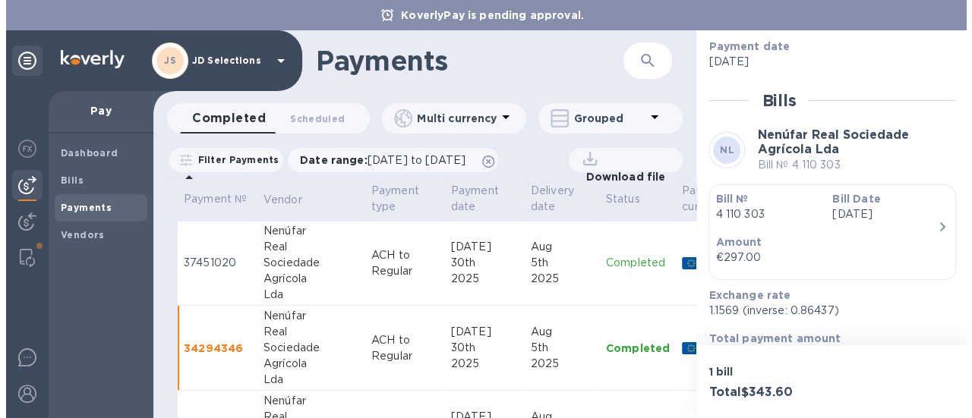
scroll to position [292, 0]
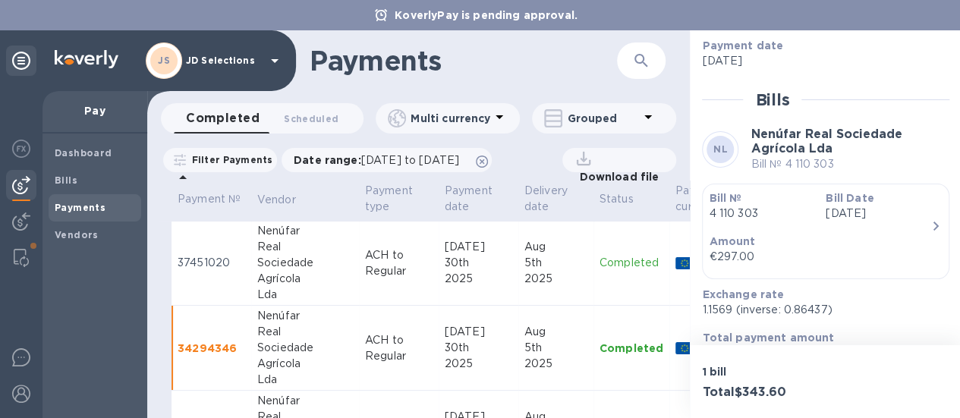
click at [865, 228] on div "Amount €297.00" at bounding box center [820, 249] width 234 height 43
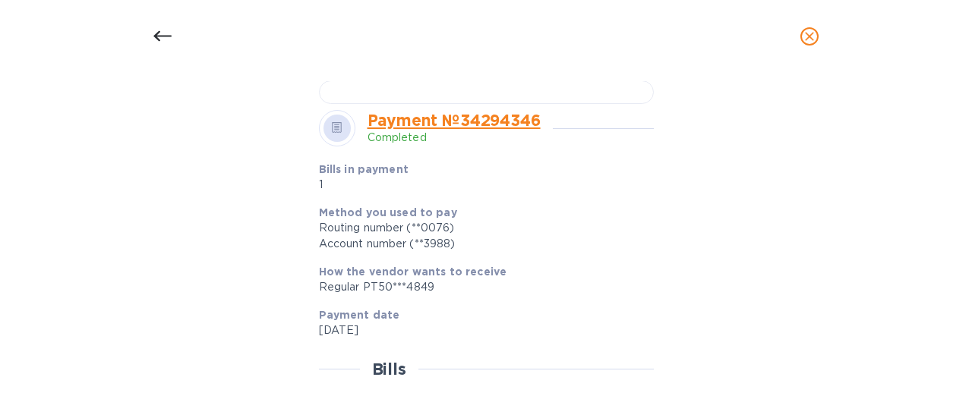
scroll to position [539, 0]
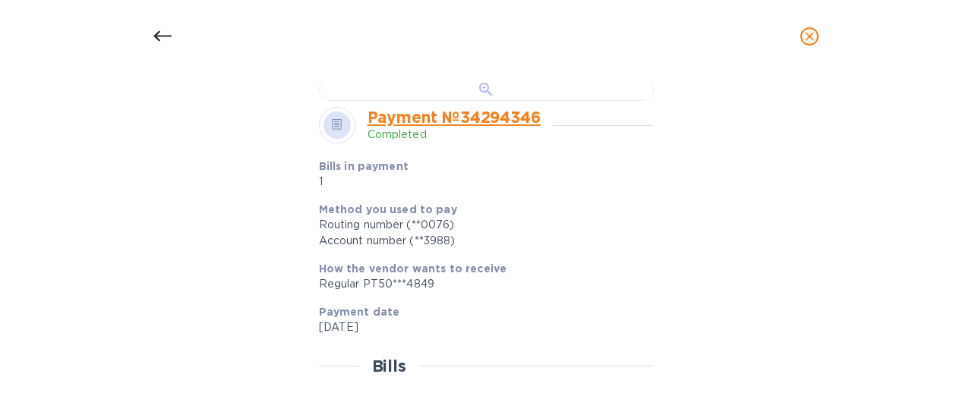
click at [532, 101] on div at bounding box center [486, 89] width 335 height 24
click at [806, 38] on icon "close" at bounding box center [809, 36] width 9 height 9
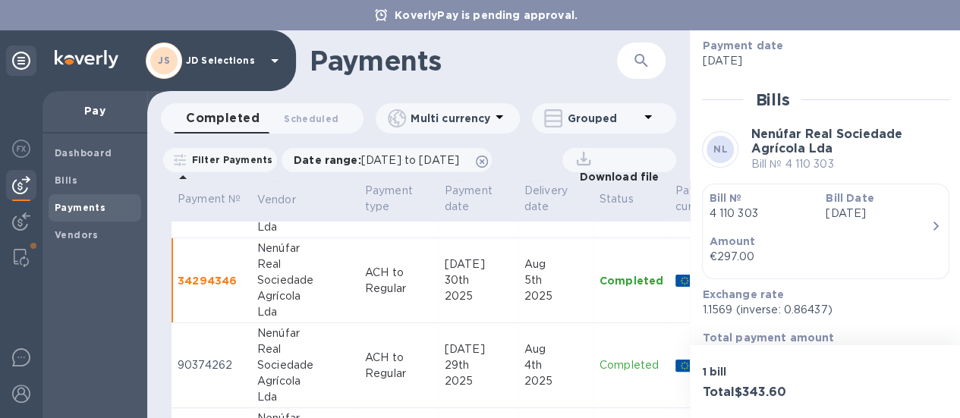
scroll to position [210, 0]
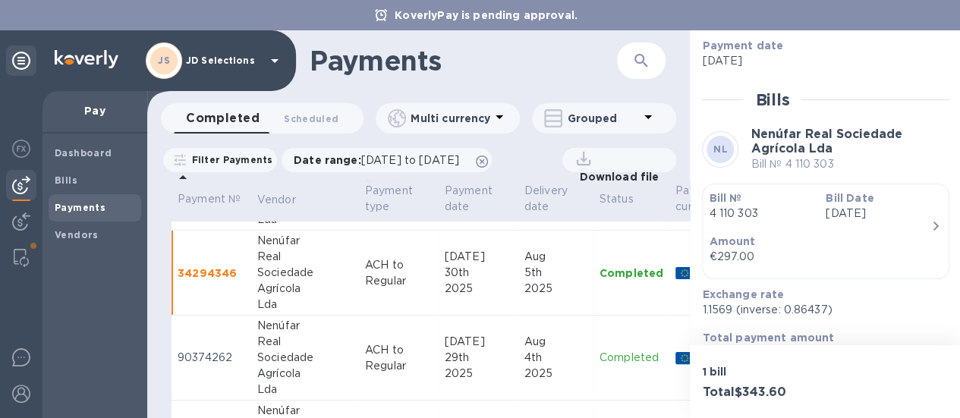
click at [600, 356] on p "Completed" at bounding box center [632, 358] width 64 height 16
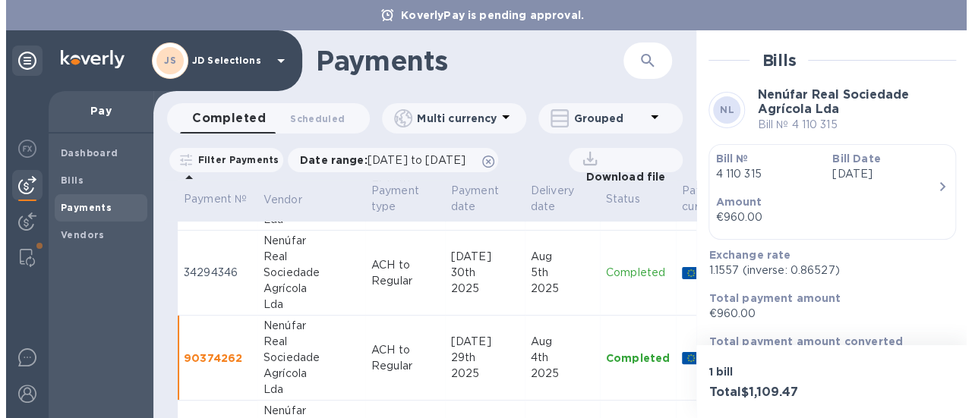
scroll to position [333, 0]
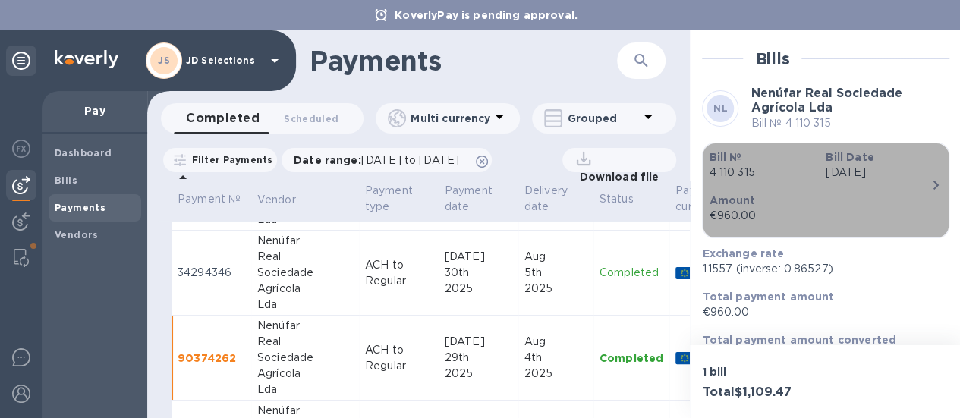
click at [901, 224] on div "button" at bounding box center [826, 228] width 234 height 8
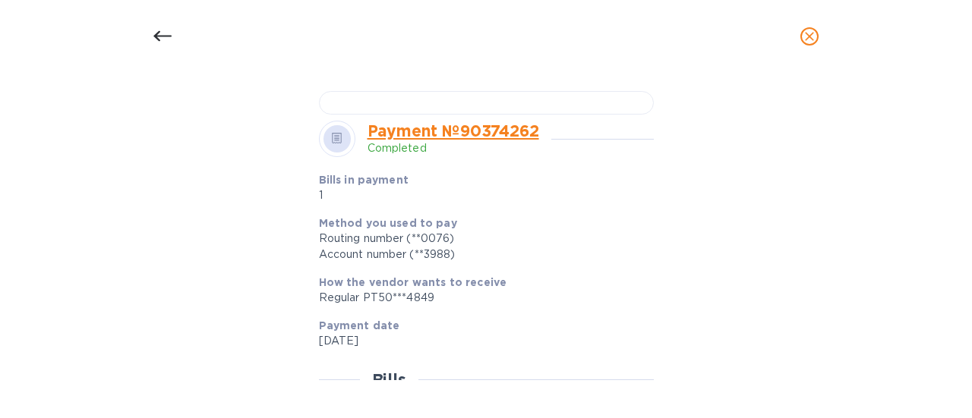
scroll to position [528, 0]
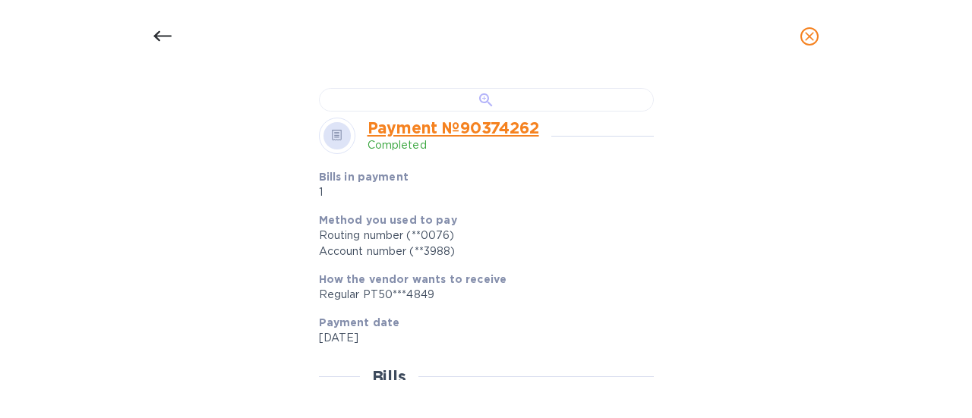
click at [578, 112] on div at bounding box center [486, 100] width 335 height 24
click at [808, 34] on icon "close" at bounding box center [809, 36] width 9 height 9
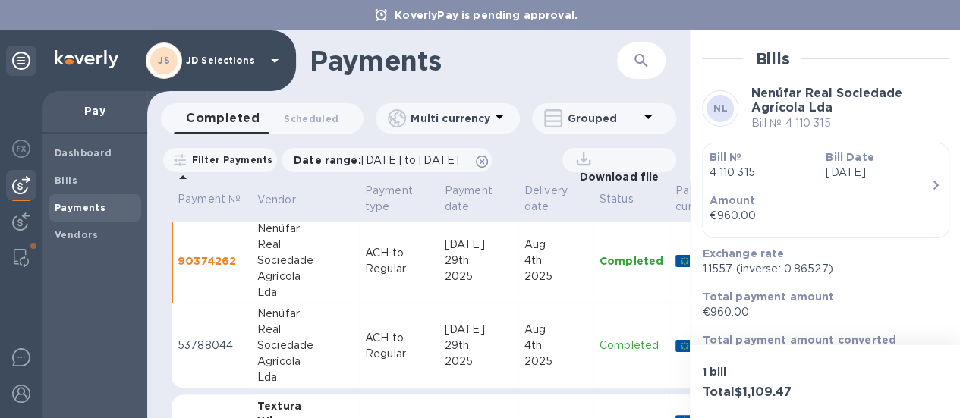
scroll to position [314, 0]
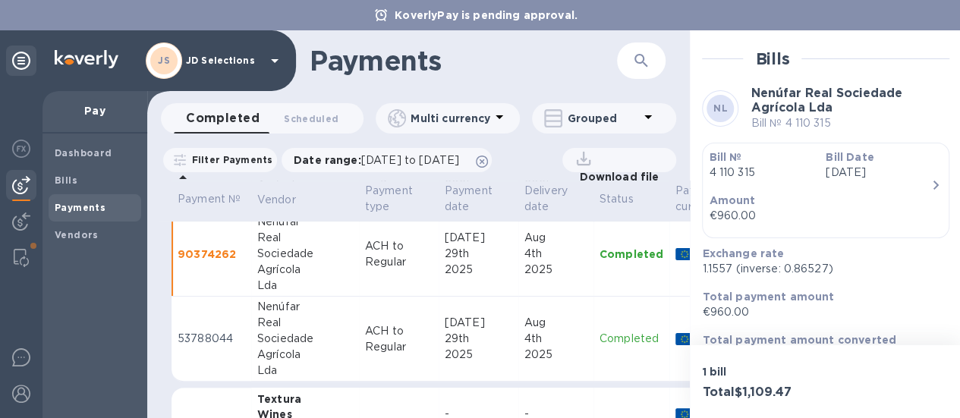
click at [600, 337] on p "Completed" at bounding box center [632, 339] width 64 height 16
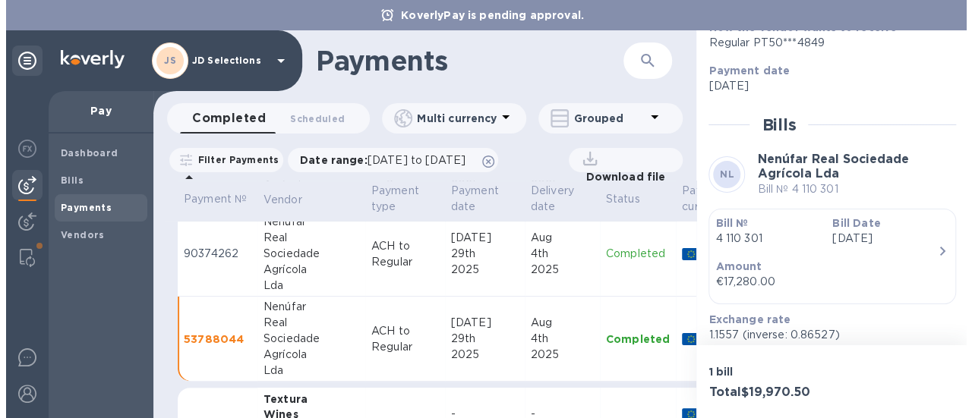
scroll to position [271, 0]
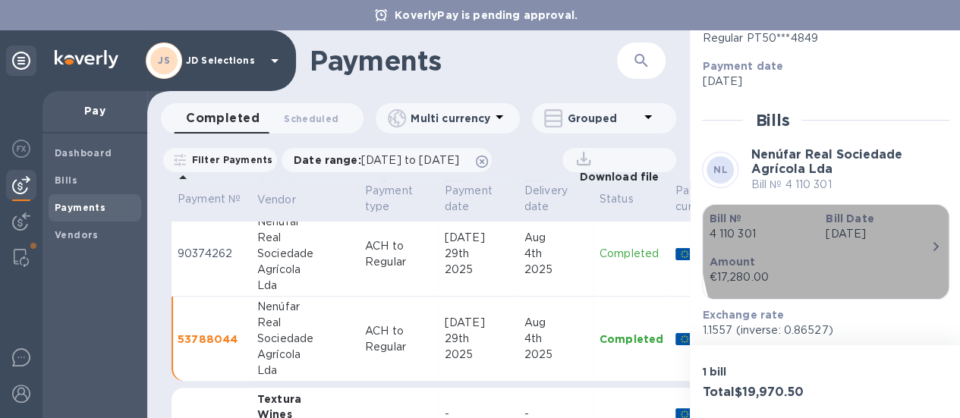
click at [927, 238] on icon "button" at bounding box center [936, 247] width 18 height 18
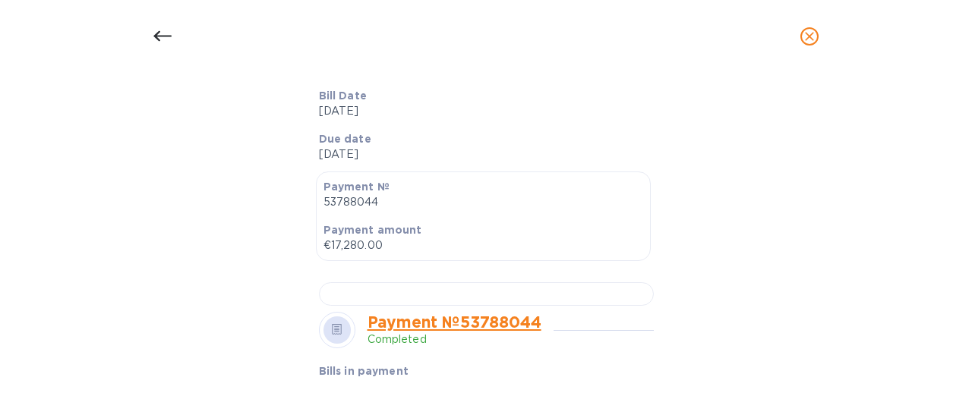
scroll to position [554, 0]
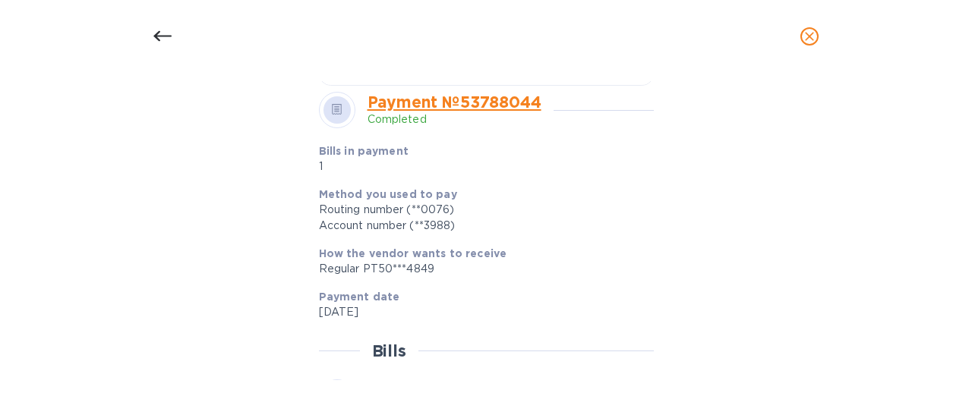
click at [618, 86] on div at bounding box center [486, 74] width 335 height 24
click at [805, 34] on icon "close" at bounding box center [809, 36] width 15 height 15
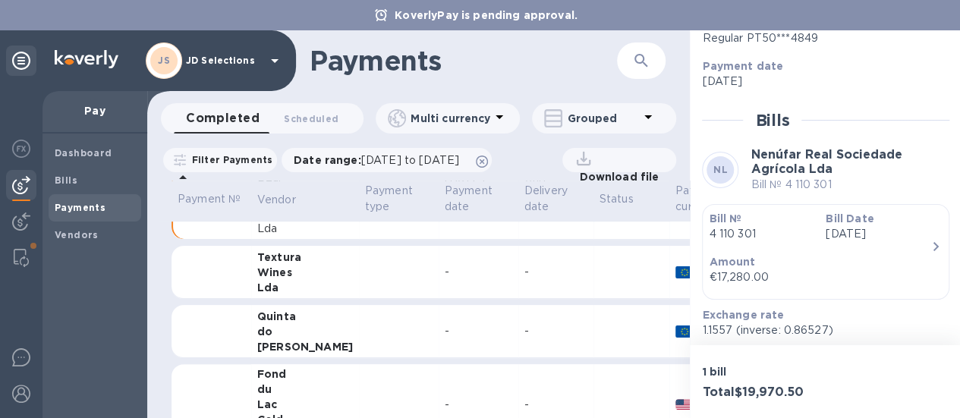
scroll to position [463, 0]
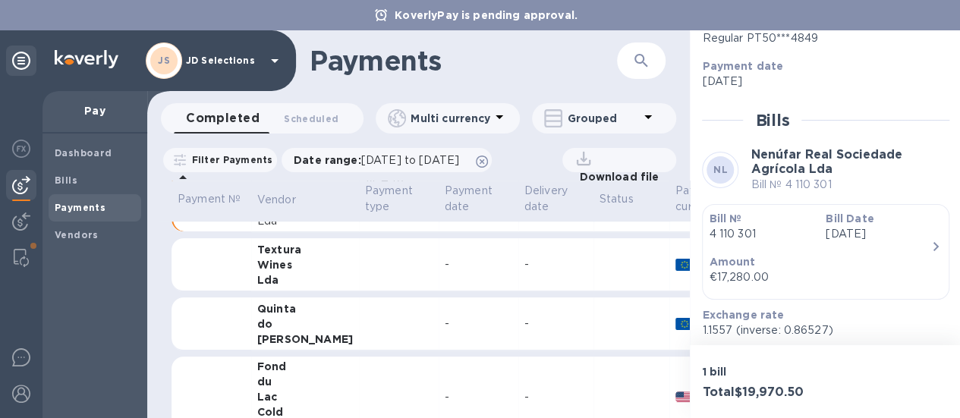
click at [594, 332] on td at bounding box center [632, 324] width 76 height 53
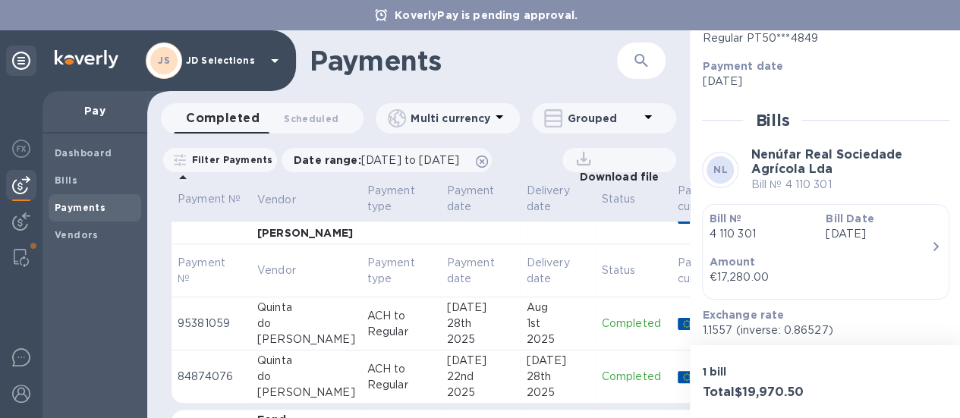
scroll to position [604, 0]
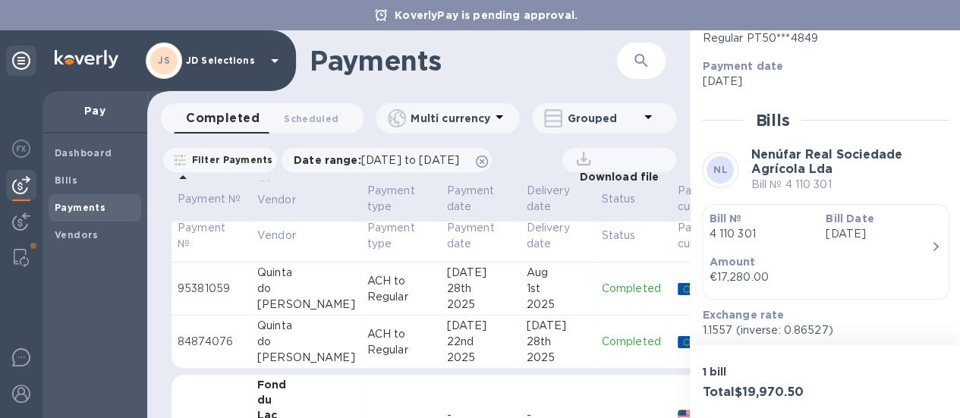
click at [596, 276] on td "Completed" at bounding box center [634, 289] width 76 height 53
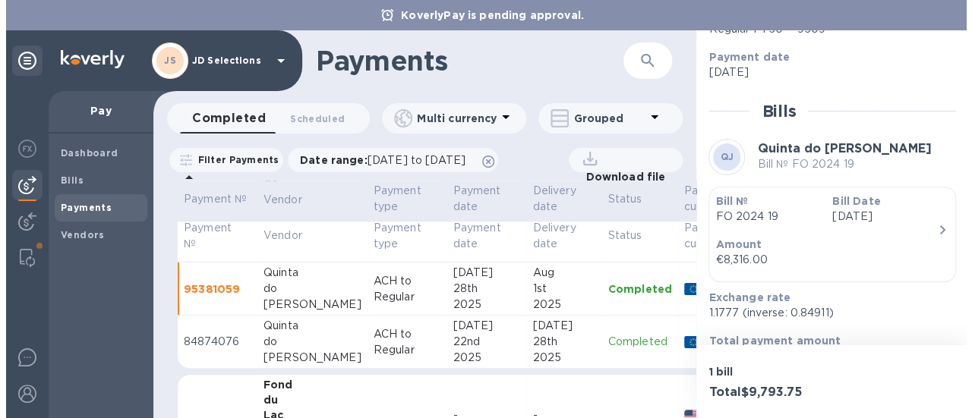
scroll to position [282, 0]
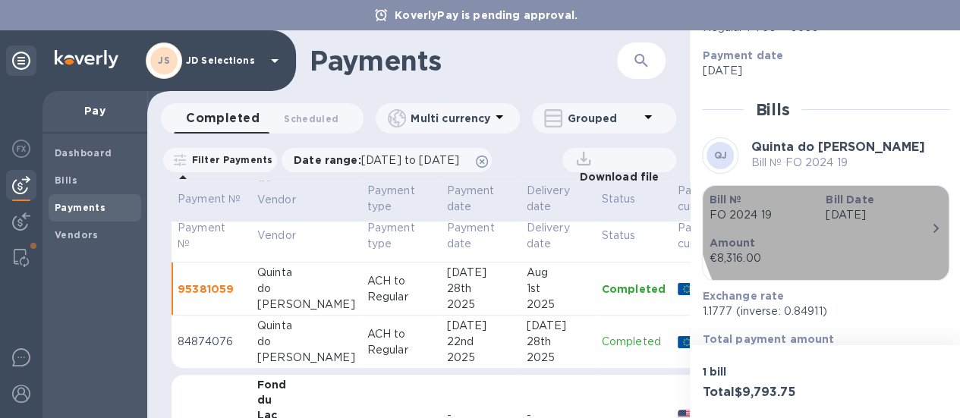
click at [755, 237] on b "Amount" at bounding box center [732, 243] width 46 height 12
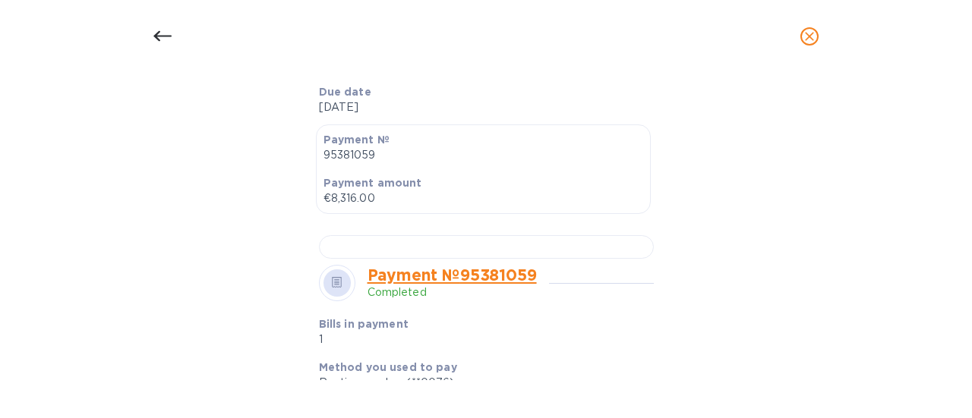
scroll to position [562, 0]
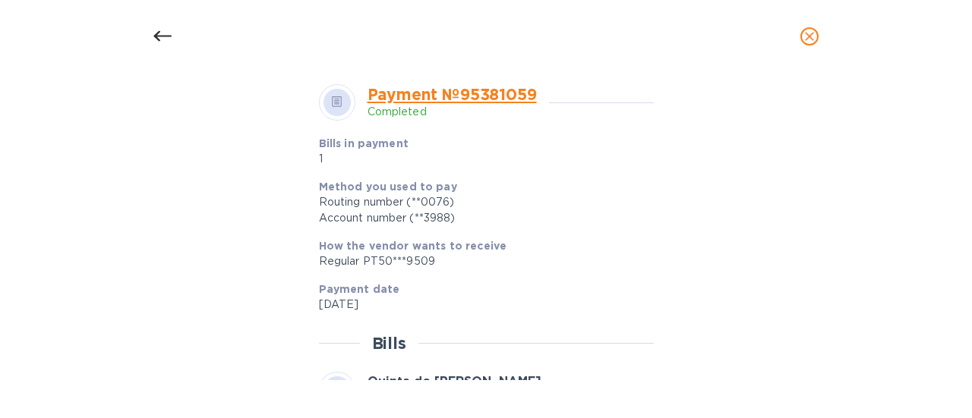
click at [553, 78] on div at bounding box center [486, 67] width 335 height 24
click at [818, 27] on button "close" at bounding box center [809, 36] width 36 height 36
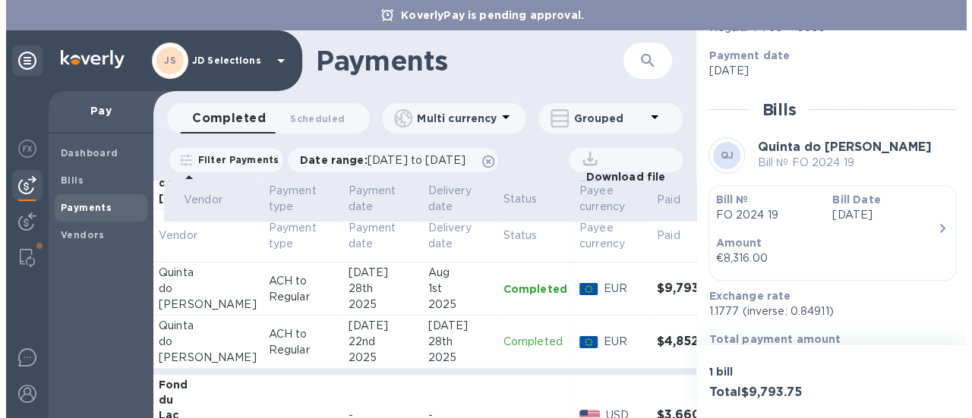
scroll to position [604, 137]
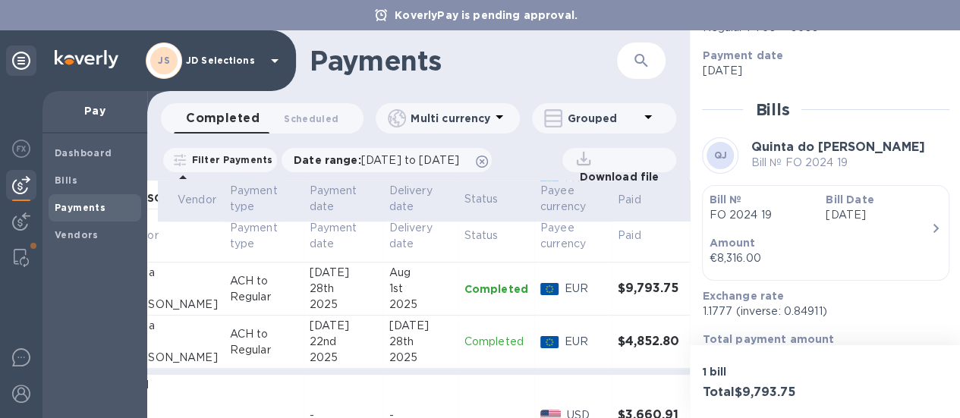
click at [626, 352] on td "$4,852.80" at bounding box center [652, 342] width 81 height 53
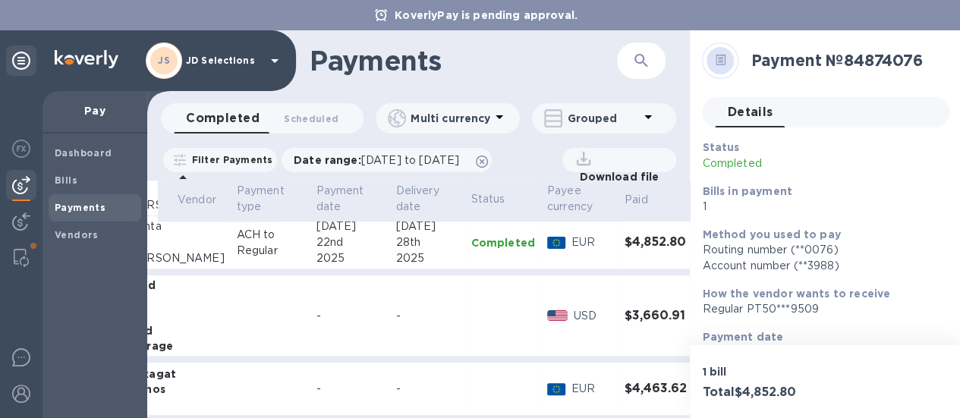
scroll to position [725, 131]
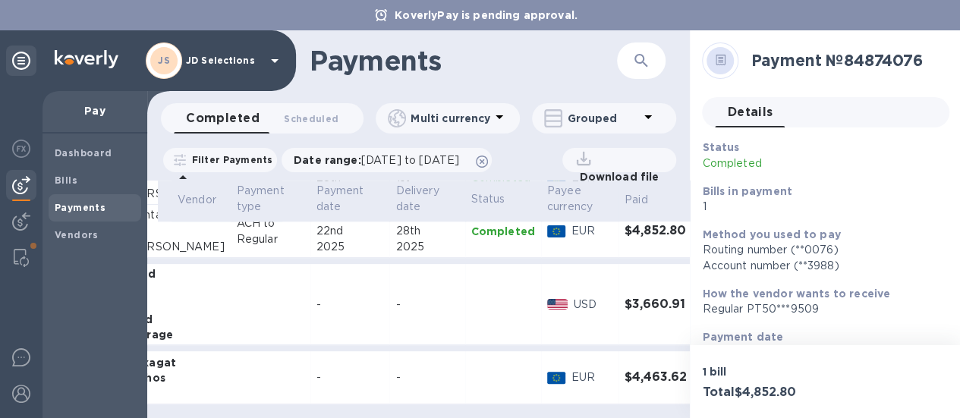
click at [465, 285] on td at bounding box center [503, 304] width 76 height 81
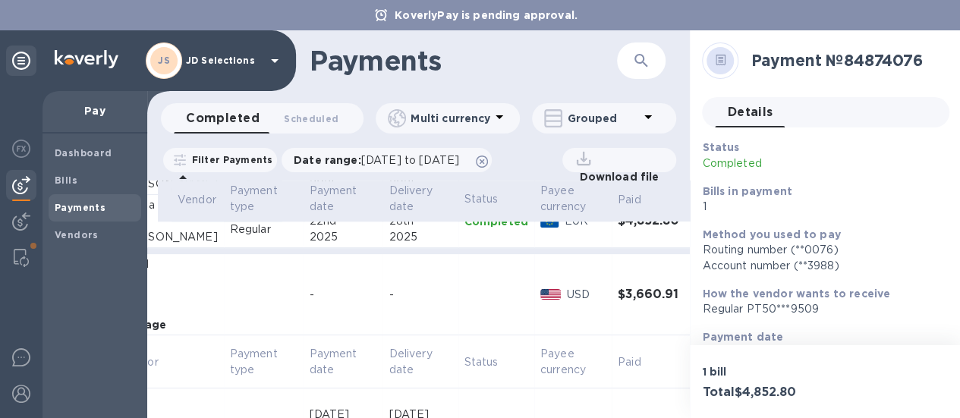
scroll to position [527, 137]
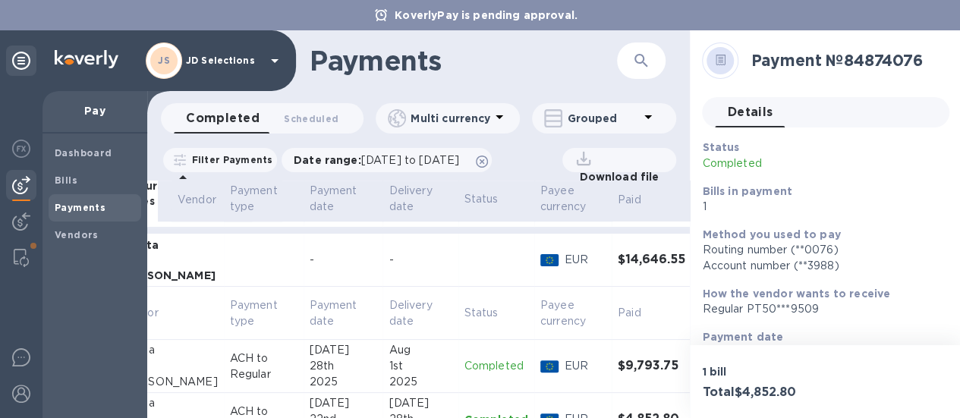
click at [408, 374] on div "2025" at bounding box center [420, 382] width 63 height 16
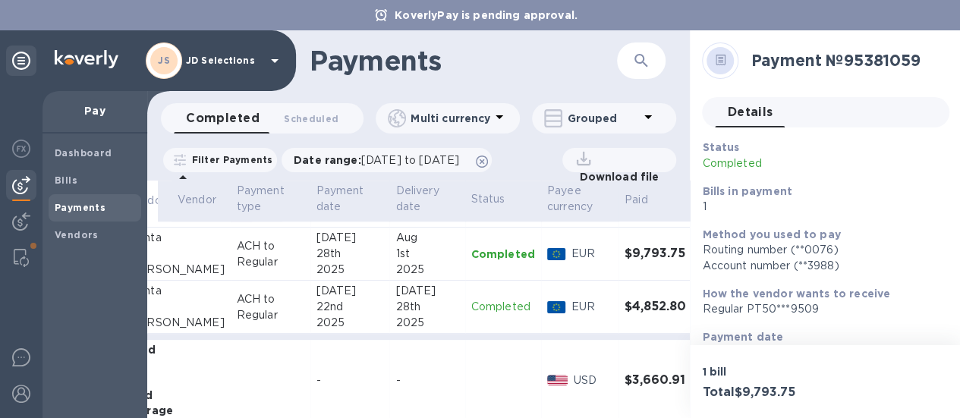
scroll to position [642, 131]
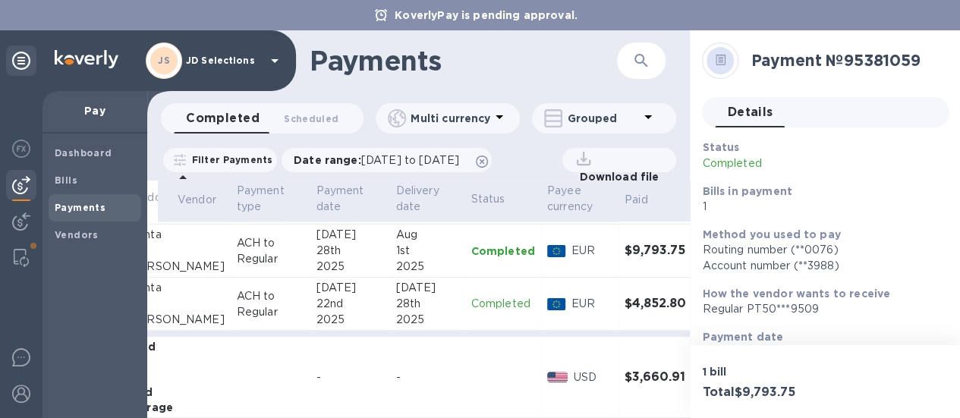
click at [625, 304] on h3 "$4,852.80" at bounding box center [659, 304] width 69 height 14
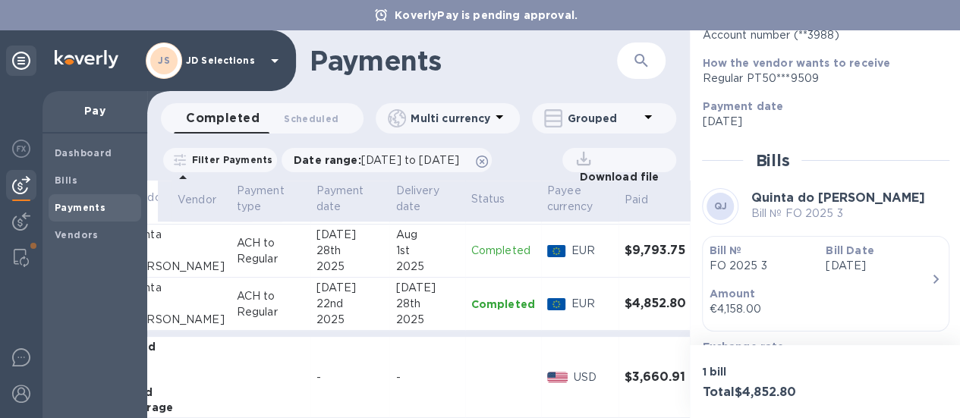
scroll to position [240, 0]
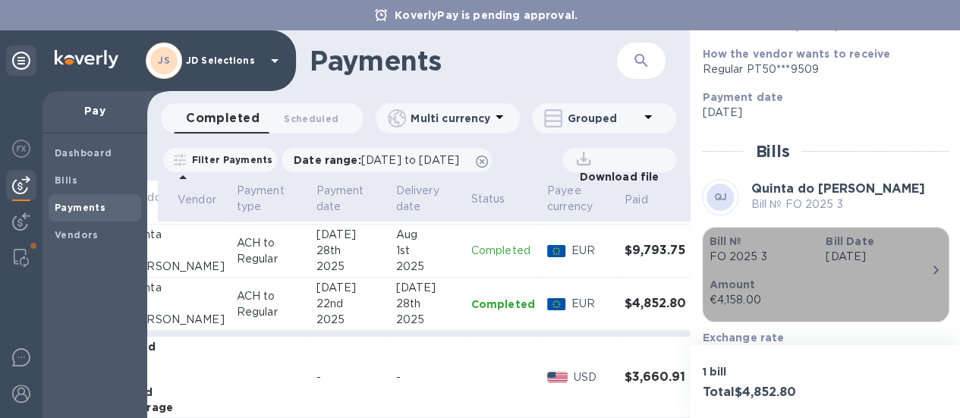
click at [865, 271] on div "Amount €4,158.00" at bounding box center [820, 292] width 234 height 43
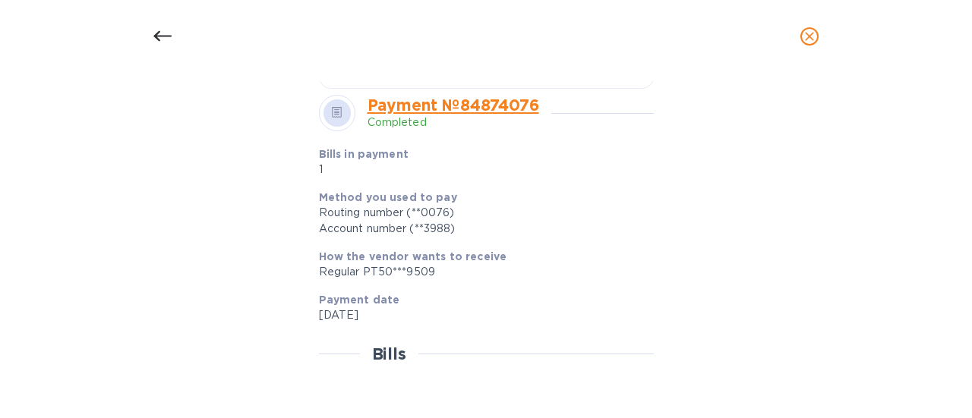
scroll to position [560, 0]
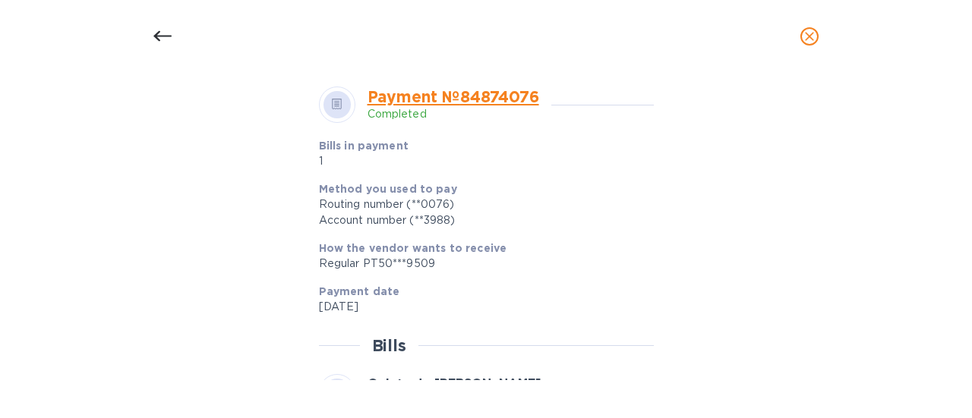
click at [545, 80] on div at bounding box center [486, 69] width 335 height 24
click at [796, 38] on button "close" at bounding box center [809, 36] width 36 height 36
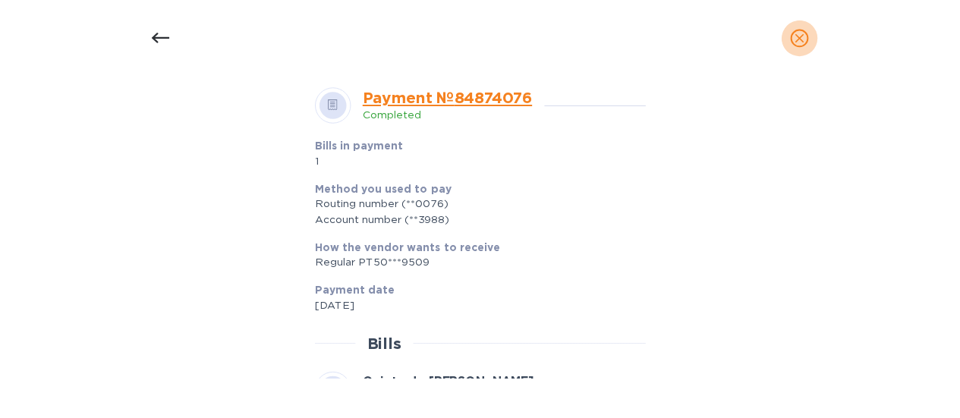
scroll to position [522, 0]
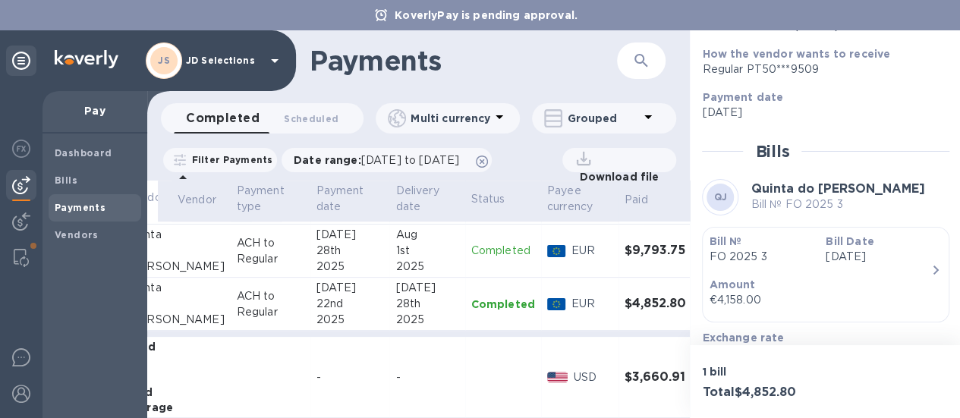
click at [625, 256] on h3 "$9,793.75" at bounding box center [659, 251] width 69 height 14
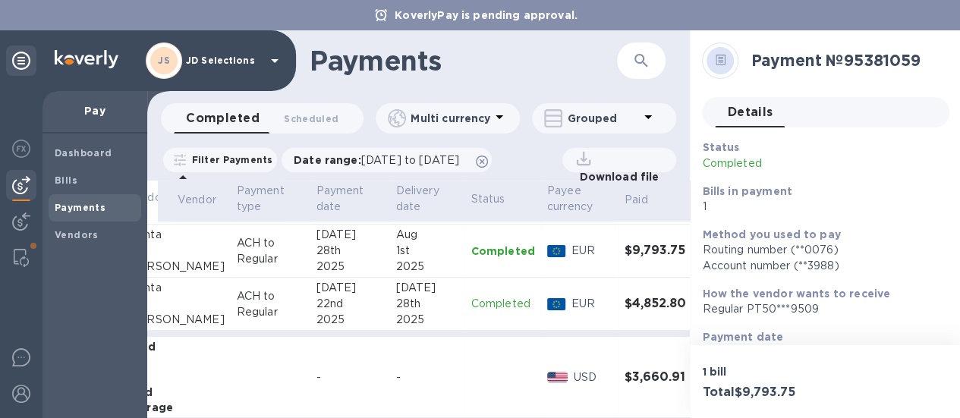
click at [956, 378] on div "1 bill Total $9,793.75" at bounding box center [826, 381] width 272 height 73
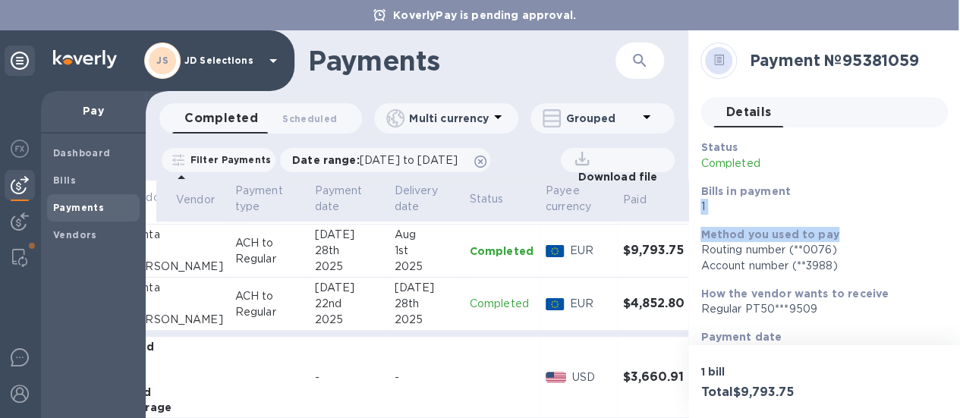
drag, startPoint x: 955, startPoint y: 157, endPoint x: 963, endPoint y: 213, distance: 56.7
click at [960, 213] on html "KoverlyPay is pending approval. JS JD Selections Pay Dashboard Bills Payments V…" at bounding box center [480, 209] width 960 height 418
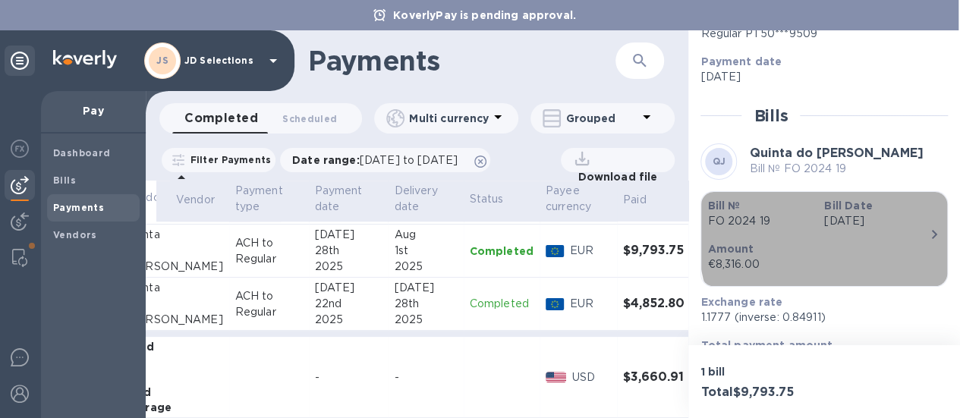
click at [916, 235] on div "Amount €8,316.00" at bounding box center [818, 256] width 234 height 43
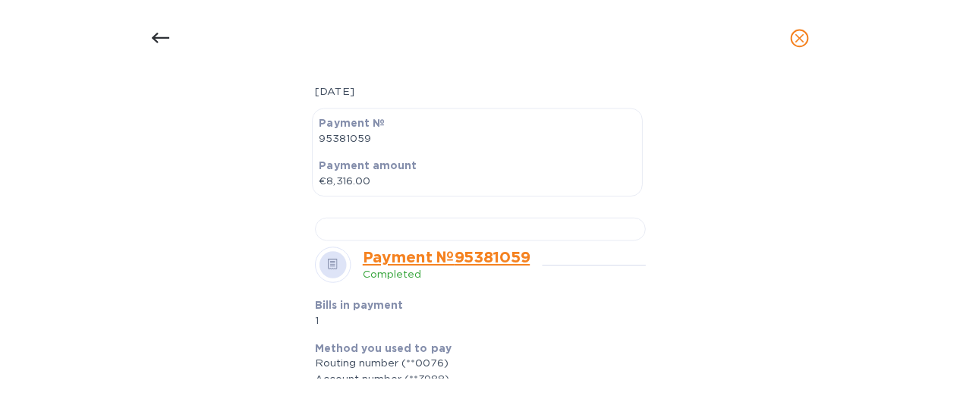
scroll to position [437, 0]
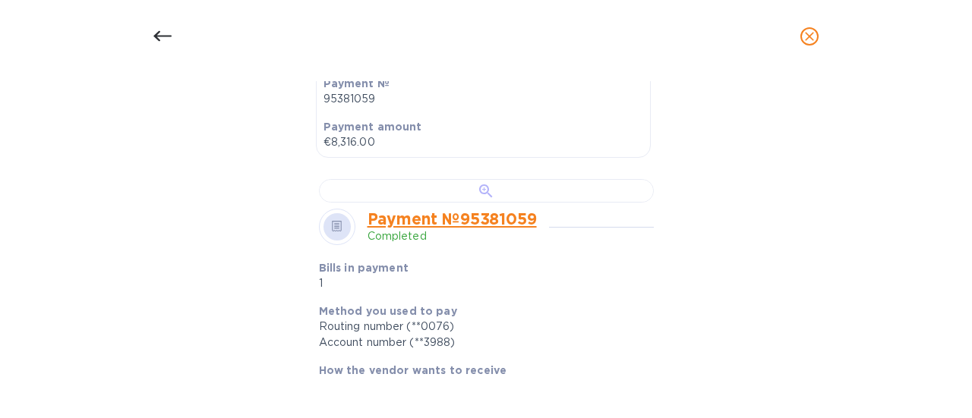
click at [589, 203] on div at bounding box center [486, 191] width 335 height 24
click at [815, 42] on icon "close" at bounding box center [809, 36] width 15 height 15
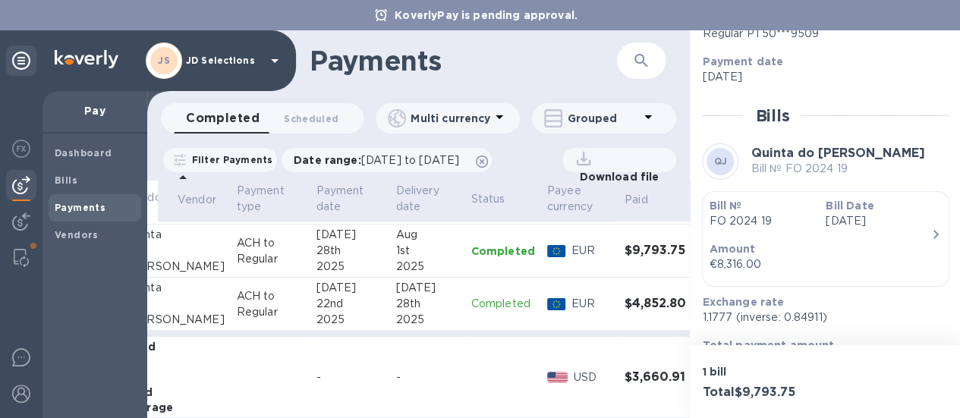
click at [642, 358] on td "$3,660.91" at bounding box center [659, 377] width 81 height 81
click at [713, 379] on icon "expand row" at bounding box center [717, 377] width 9 height 5
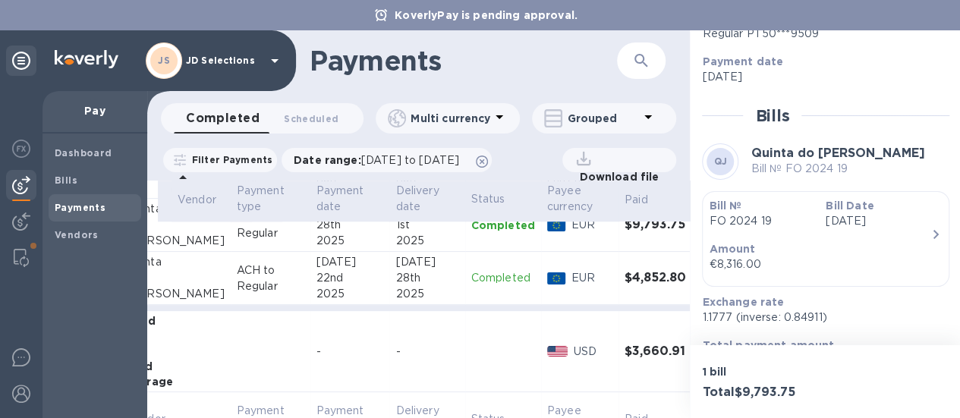
scroll to position [661, 131]
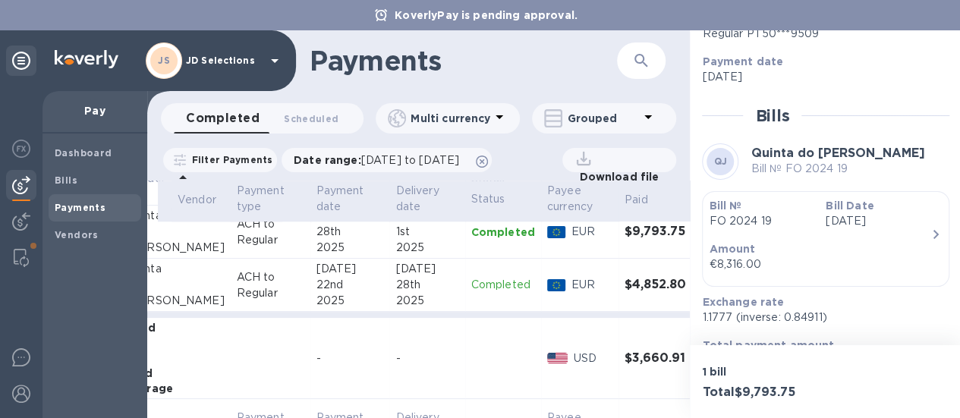
click at [544, 350] on div at bounding box center [557, 358] width 27 height 17
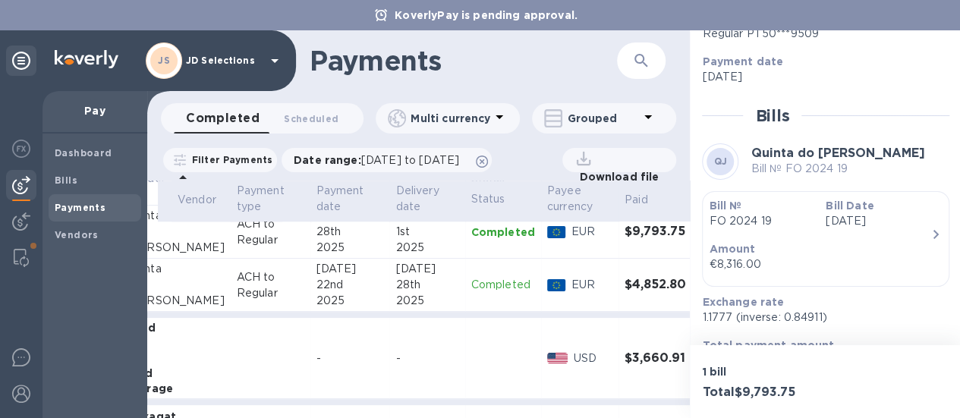
drag, startPoint x: 955, startPoint y: 192, endPoint x: 956, endPoint y: 227, distance: 34.9
click at [956, 227] on div "Payment № 95381059 Details 0 Status Completed Bills in payment 1 Method you use…" at bounding box center [826, 187] width 272 height 315
click at [708, 361] on icon "expand row" at bounding box center [717, 358] width 18 height 18
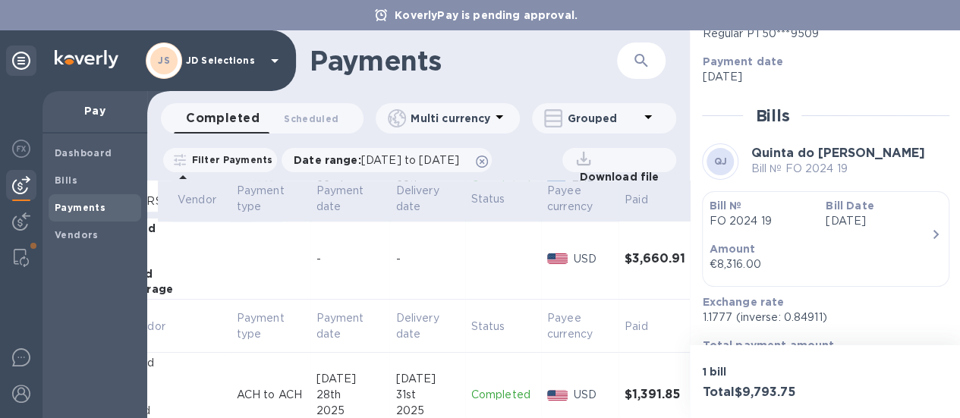
scroll to position [764, 131]
click at [404, 329] on span "Delivery date" at bounding box center [427, 323] width 63 height 32
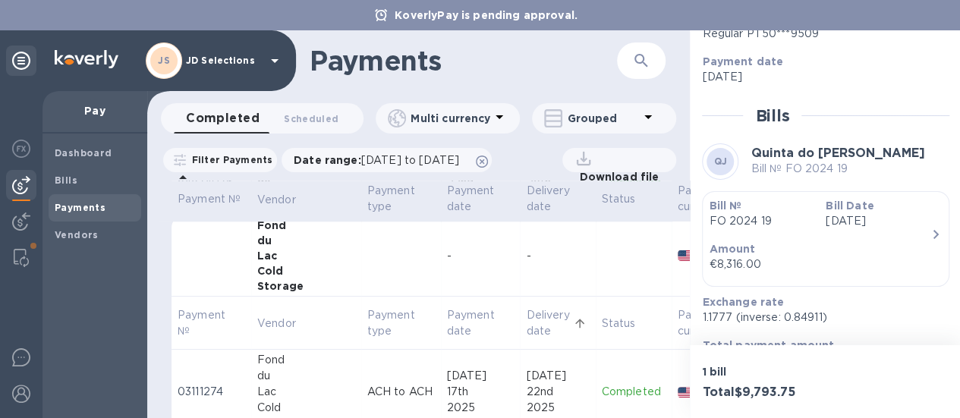
click at [237, 263] on td at bounding box center [212, 256] width 80 height 81
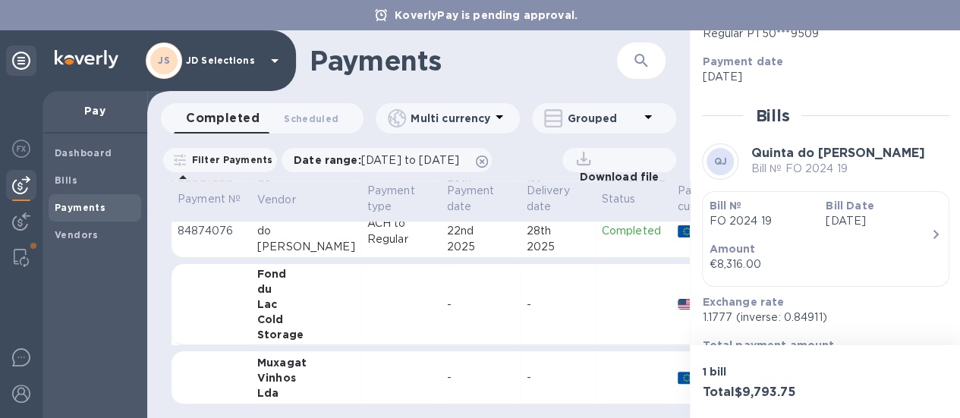
scroll to position [725, 0]
click at [367, 365] on td at bounding box center [401, 377] width 80 height 53
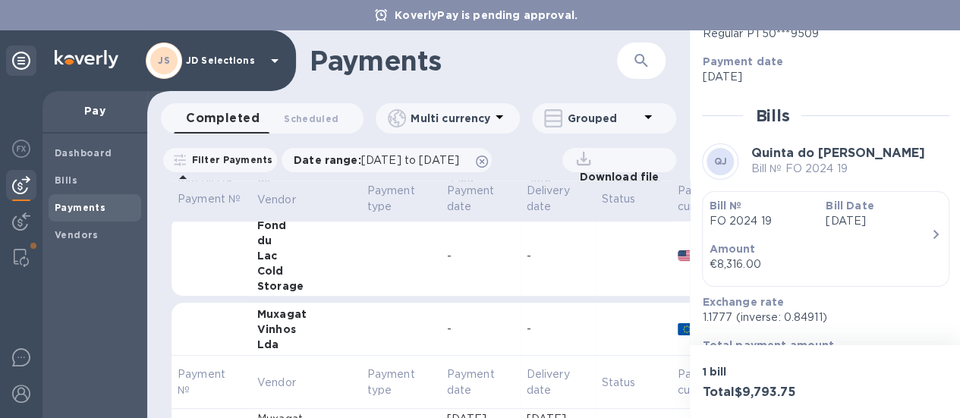
scroll to position [326, 0]
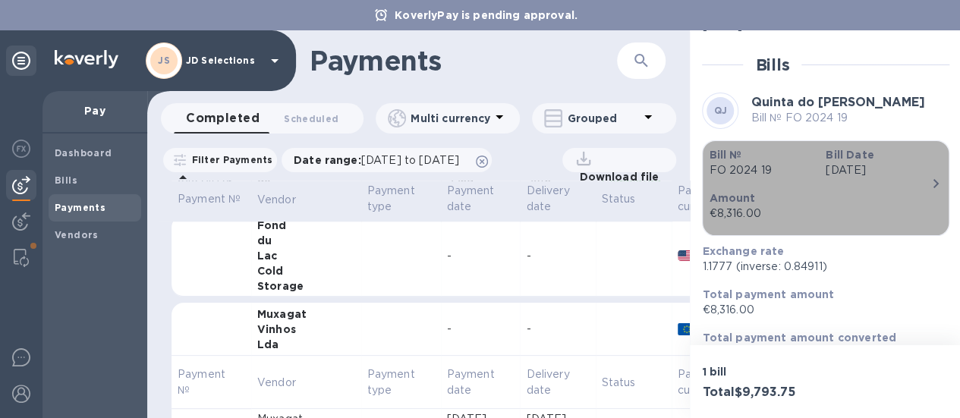
click at [932, 188] on div "Bill № FO 2024 19 Bill Date [DATE] Amount €8,316.00" at bounding box center [826, 188] width 234 height 82
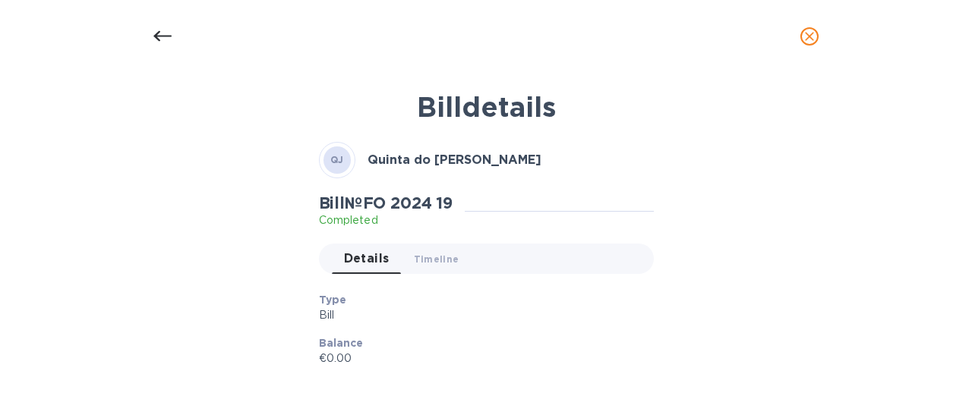
click at [813, 30] on icon "close" at bounding box center [809, 36] width 15 height 15
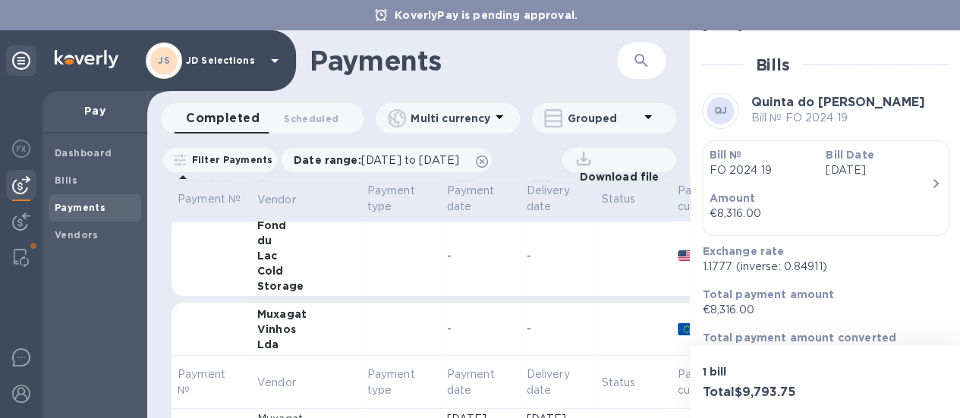
click at [610, 270] on td at bounding box center [634, 256] width 76 height 81
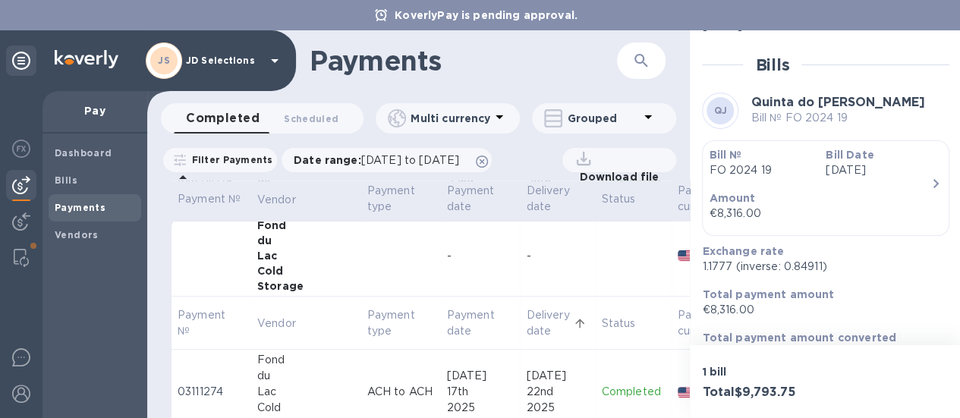
click at [626, 326] on td "Status" at bounding box center [634, 323] width 76 height 53
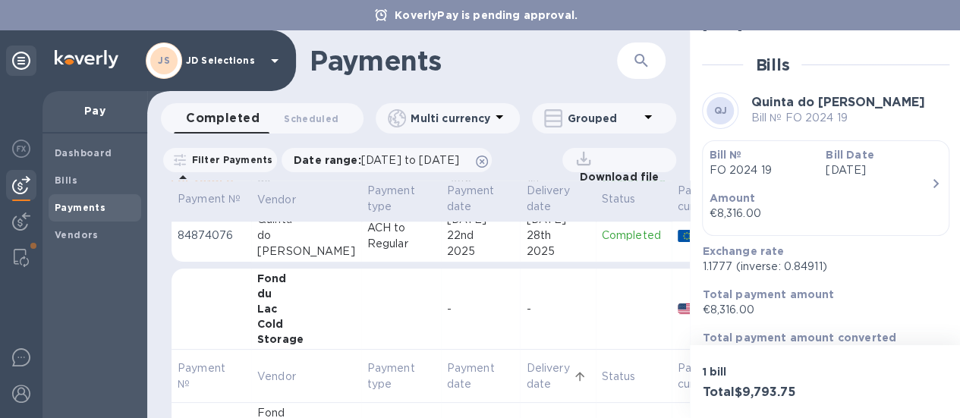
scroll to position [711, 137]
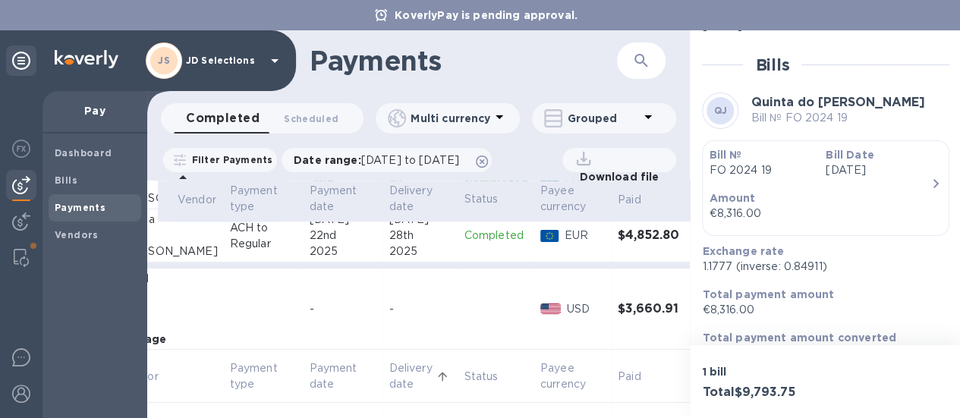
click at [644, 300] on td "$3,660.91" at bounding box center [652, 309] width 81 height 81
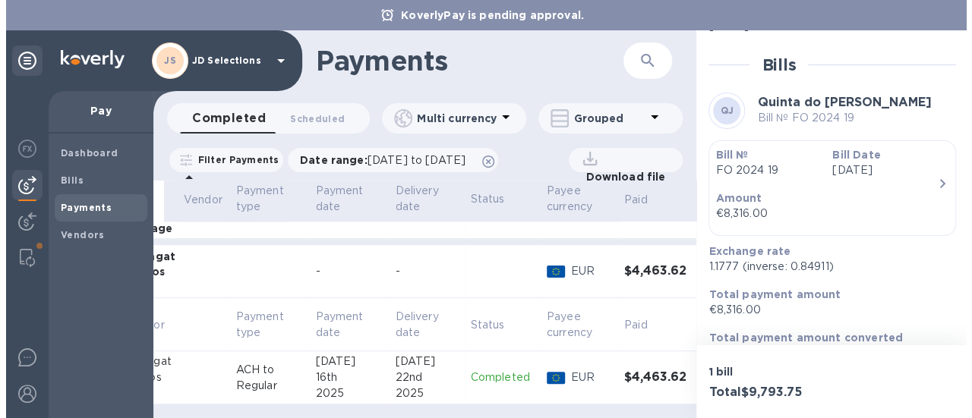
scroll to position [831, 137]
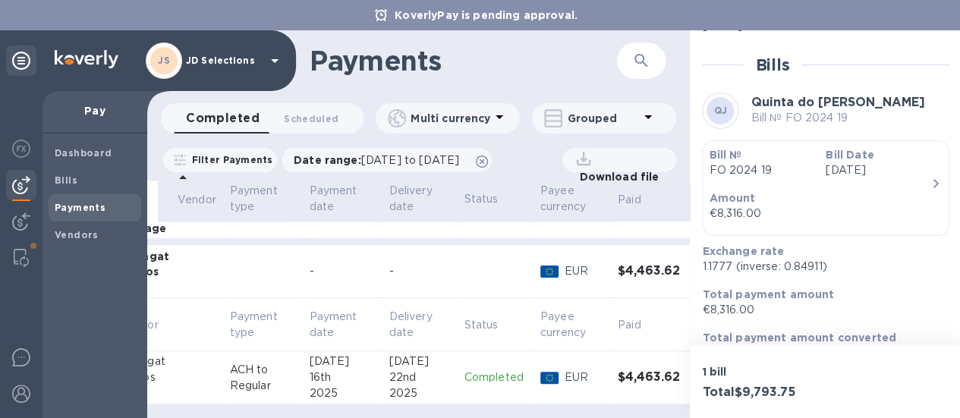
click at [632, 379] on td "$4,463.62" at bounding box center [652, 377] width 81 height 53
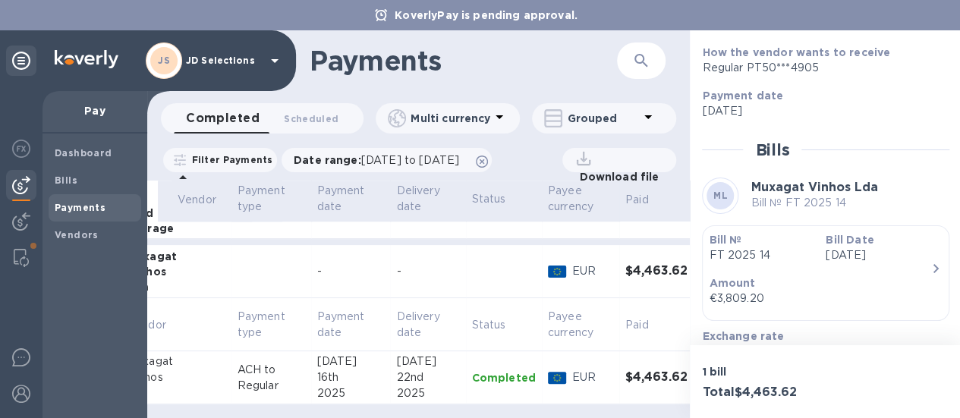
scroll to position [251, 0]
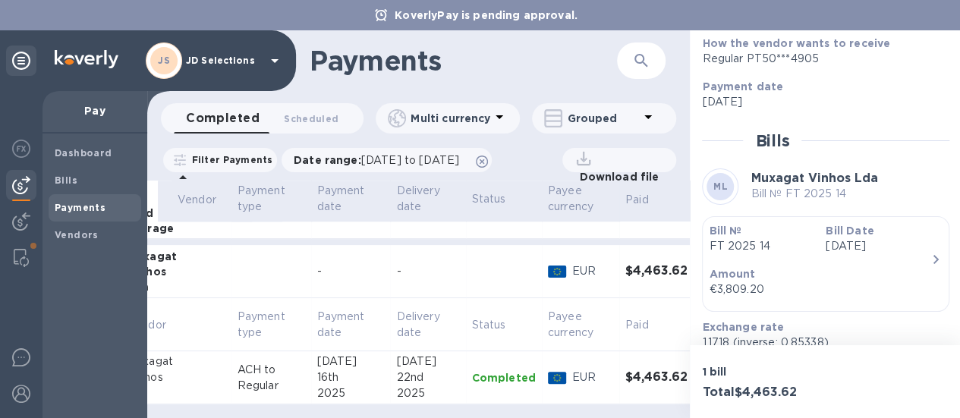
click at [898, 282] on div "€3,809.20" at bounding box center [820, 290] width 222 height 16
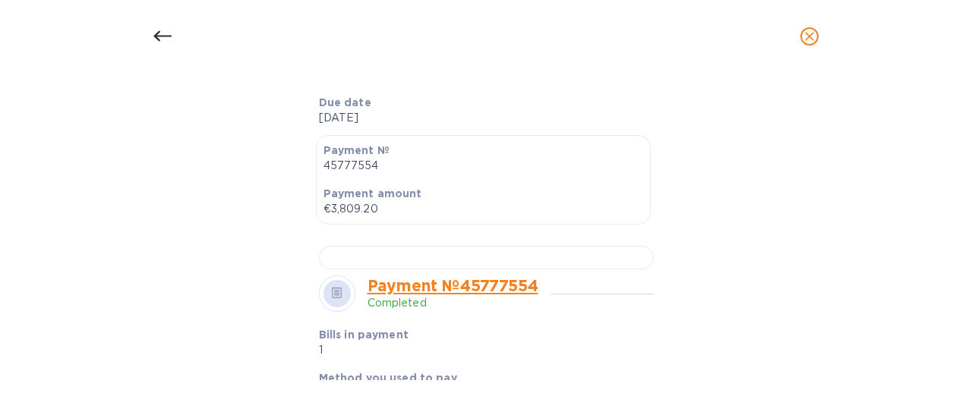
scroll to position [477, 0]
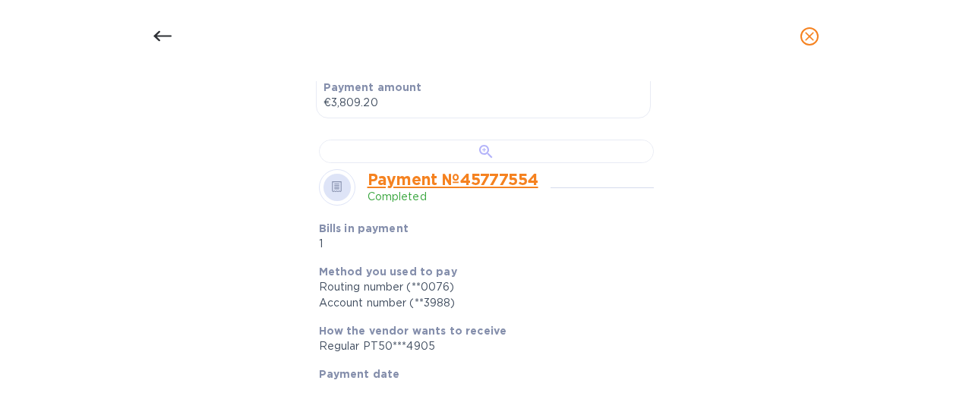
click at [556, 163] on div at bounding box center [486, 152] width 335 height 24
